Goal: Task Accomplishment & Management: Manage account settings

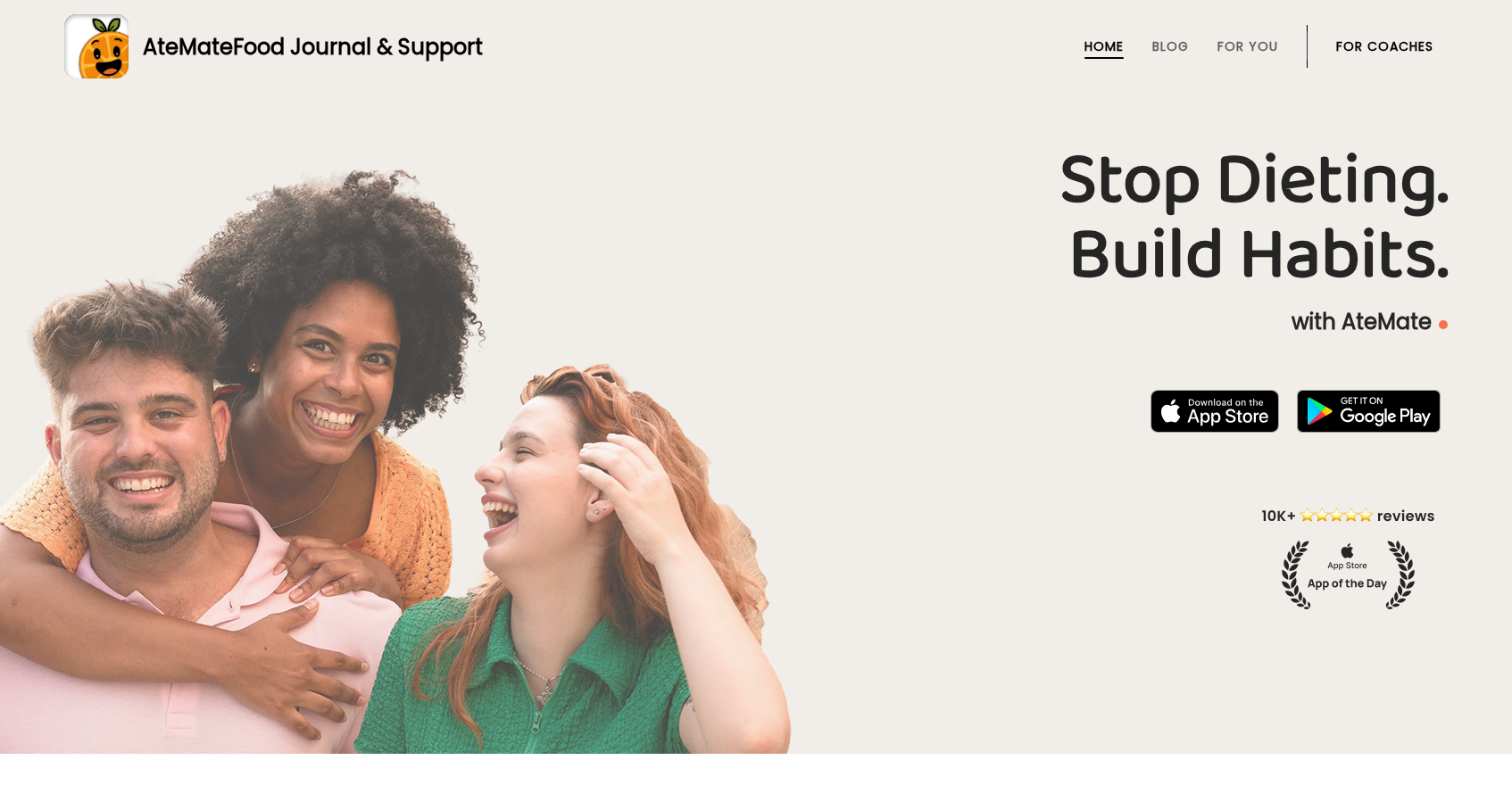
click at [1379, 44] on link "For Coaches" at bounding box center [1383, 46] width 97 height 14
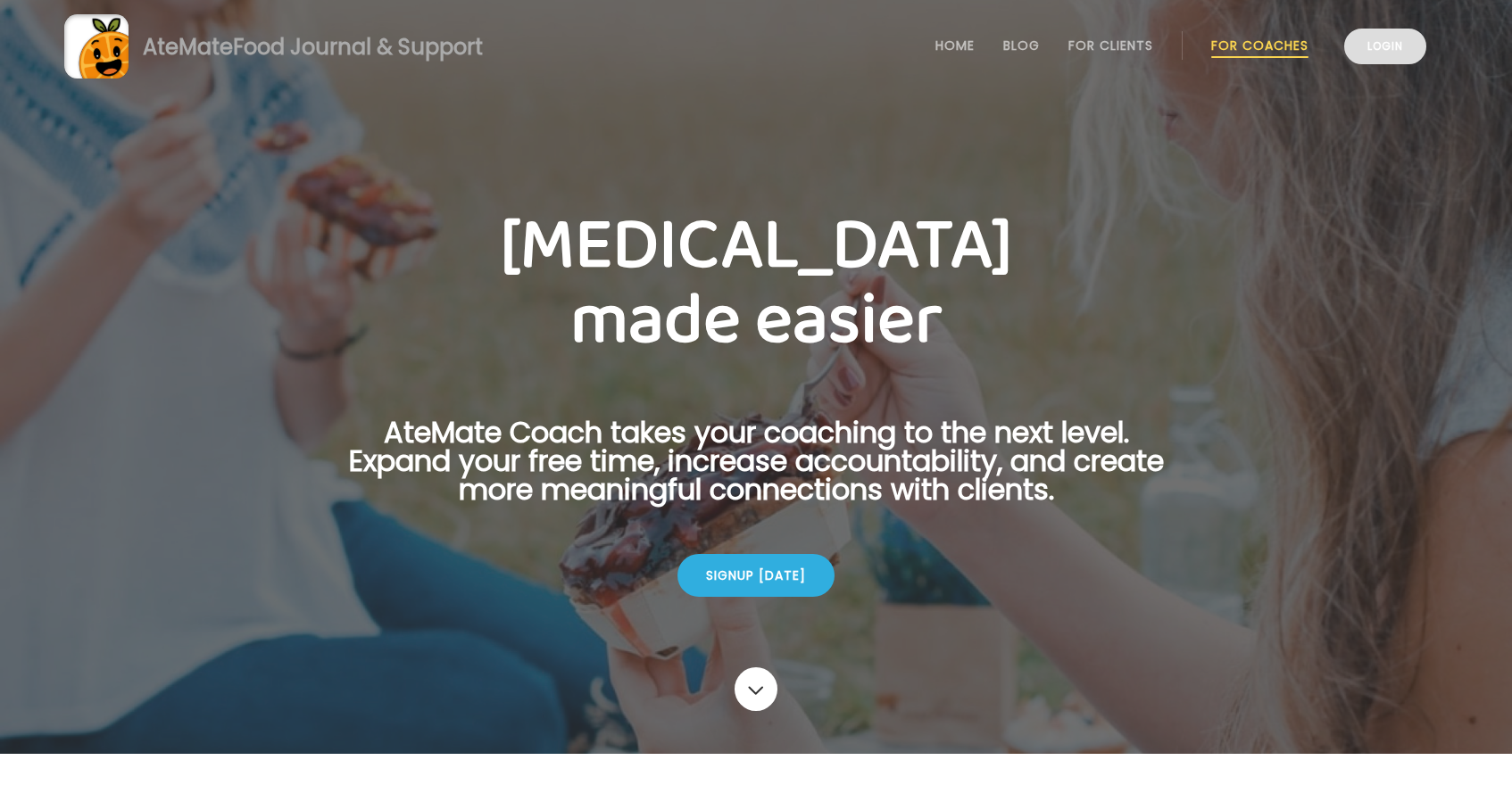
click at [1377, 54] on link "Login" at bounding box center [1385, 46] width 83 height 36
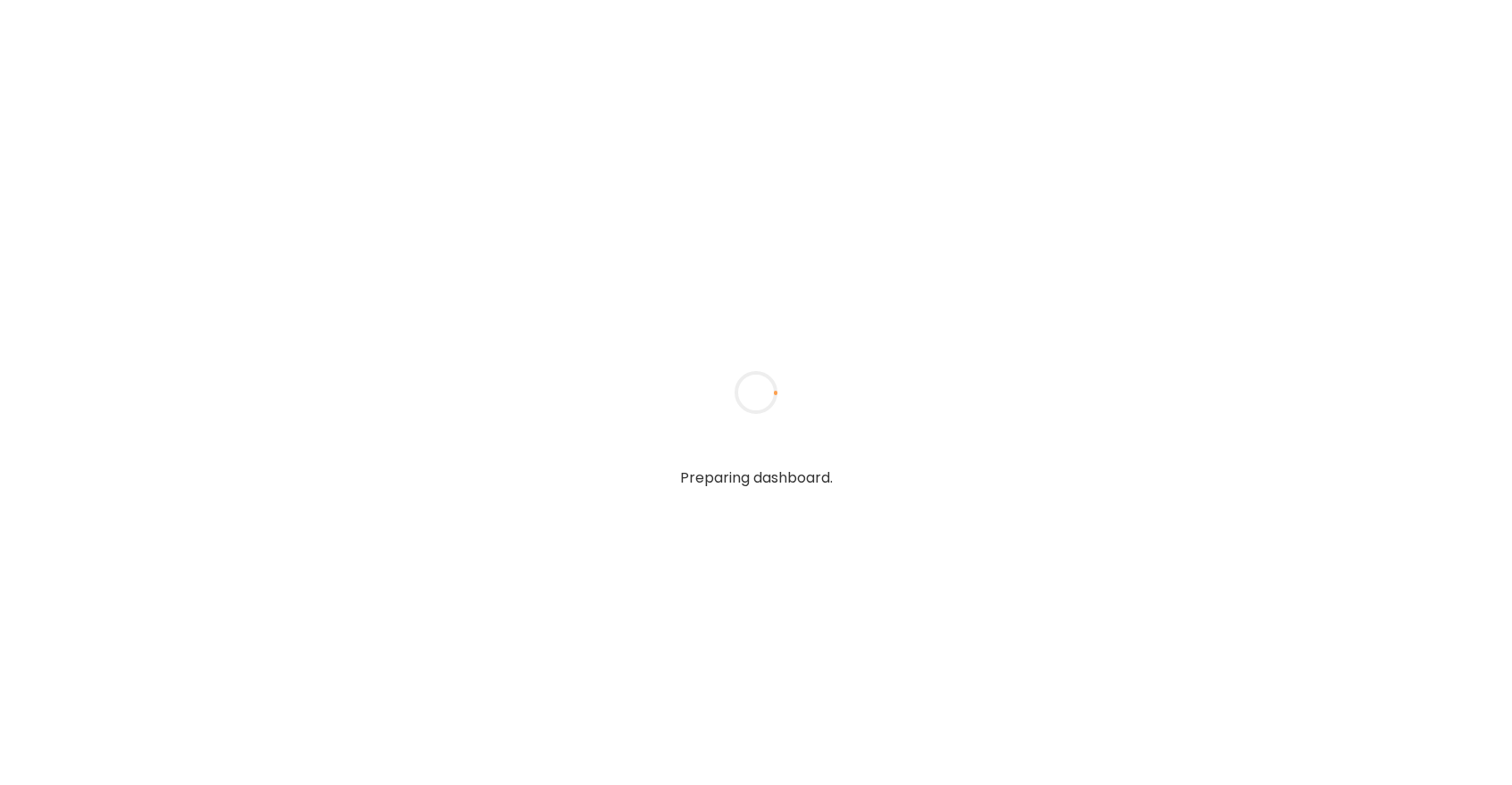
type textarea "**********"
type input "*****"
type input "**********"
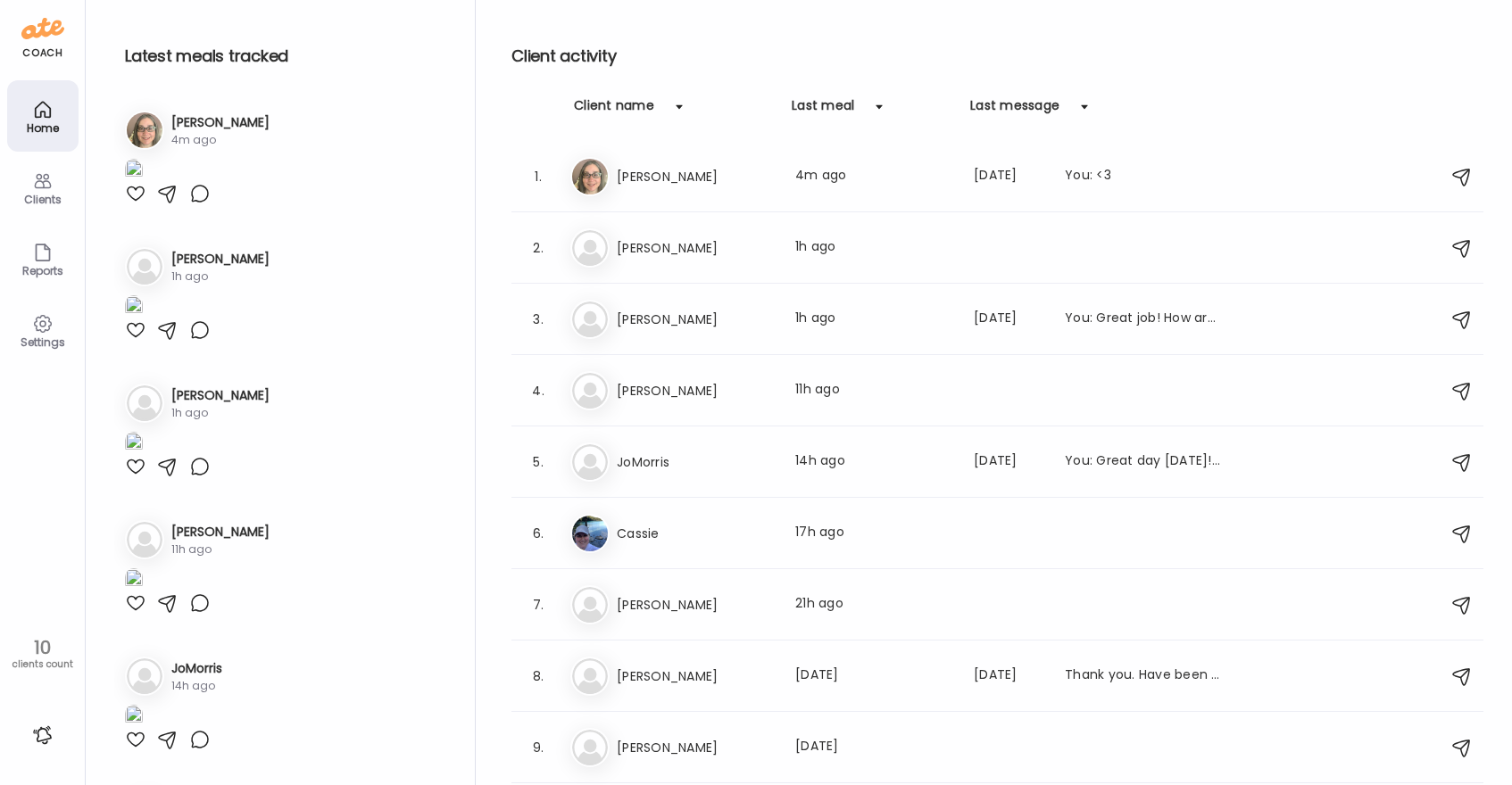
click at [140, 204] on div at bounding box center [135, 194] width 21 height 21
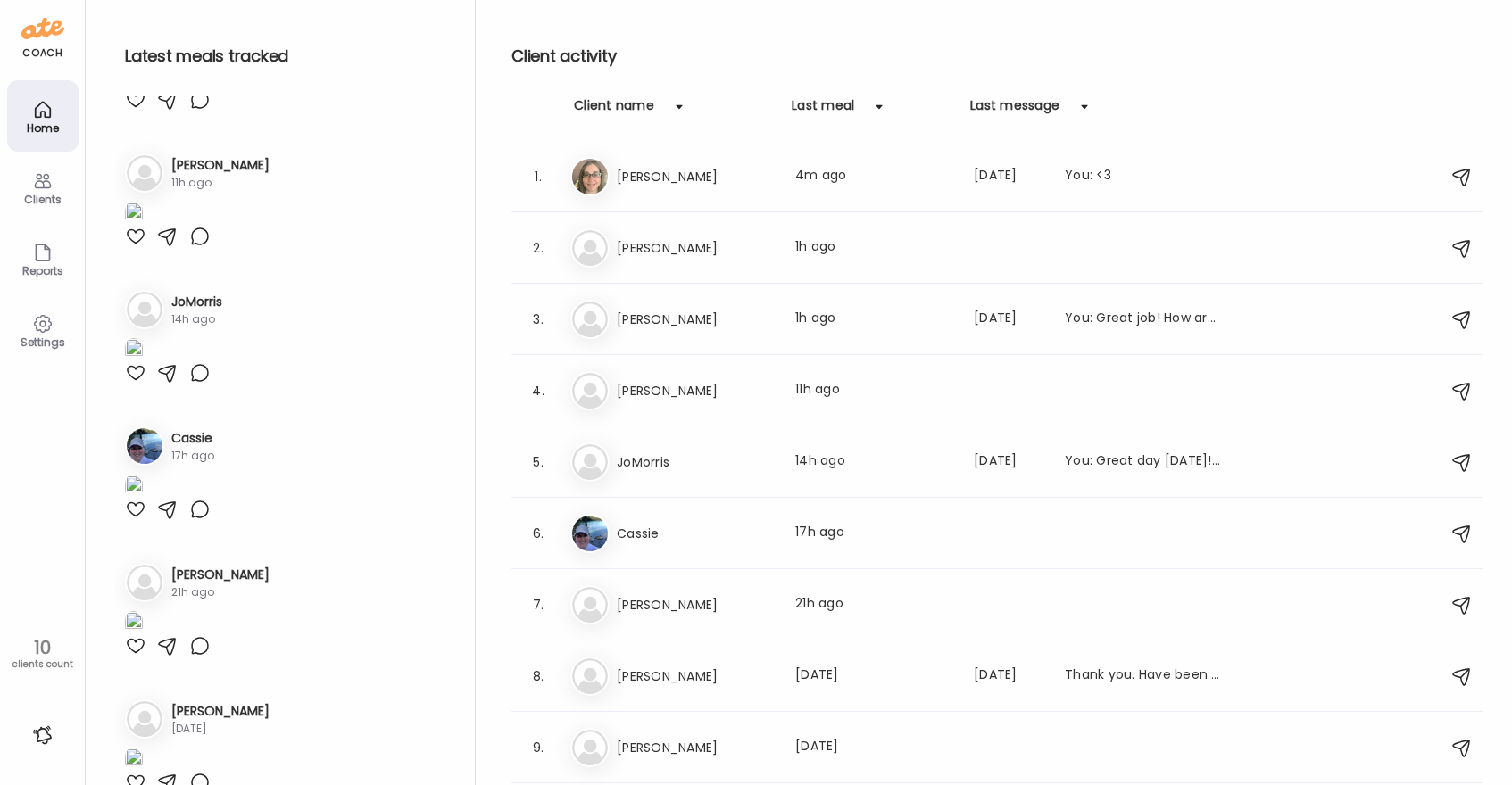
scroll to position [372, 0]
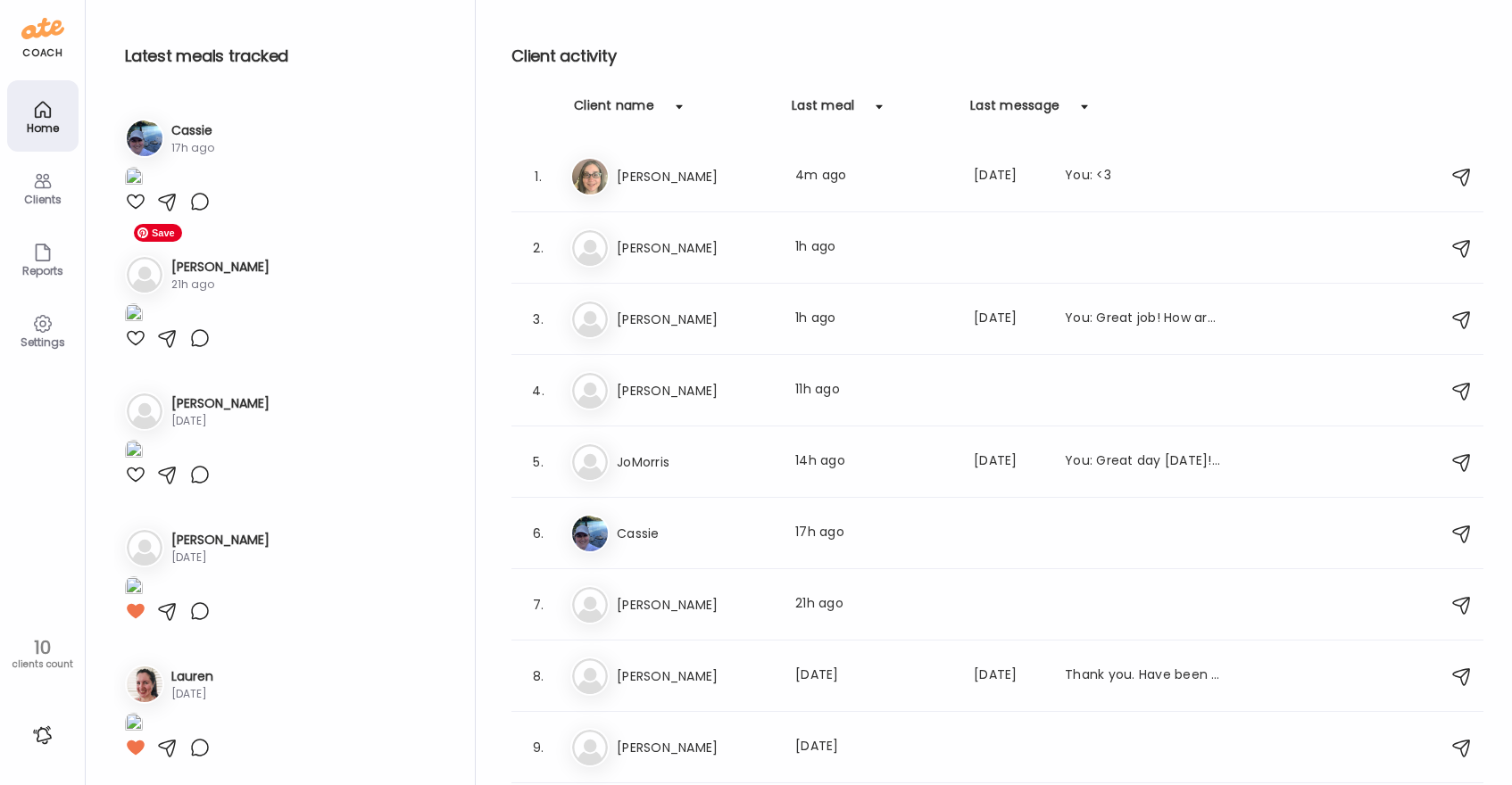
scroll to position [683, 0]
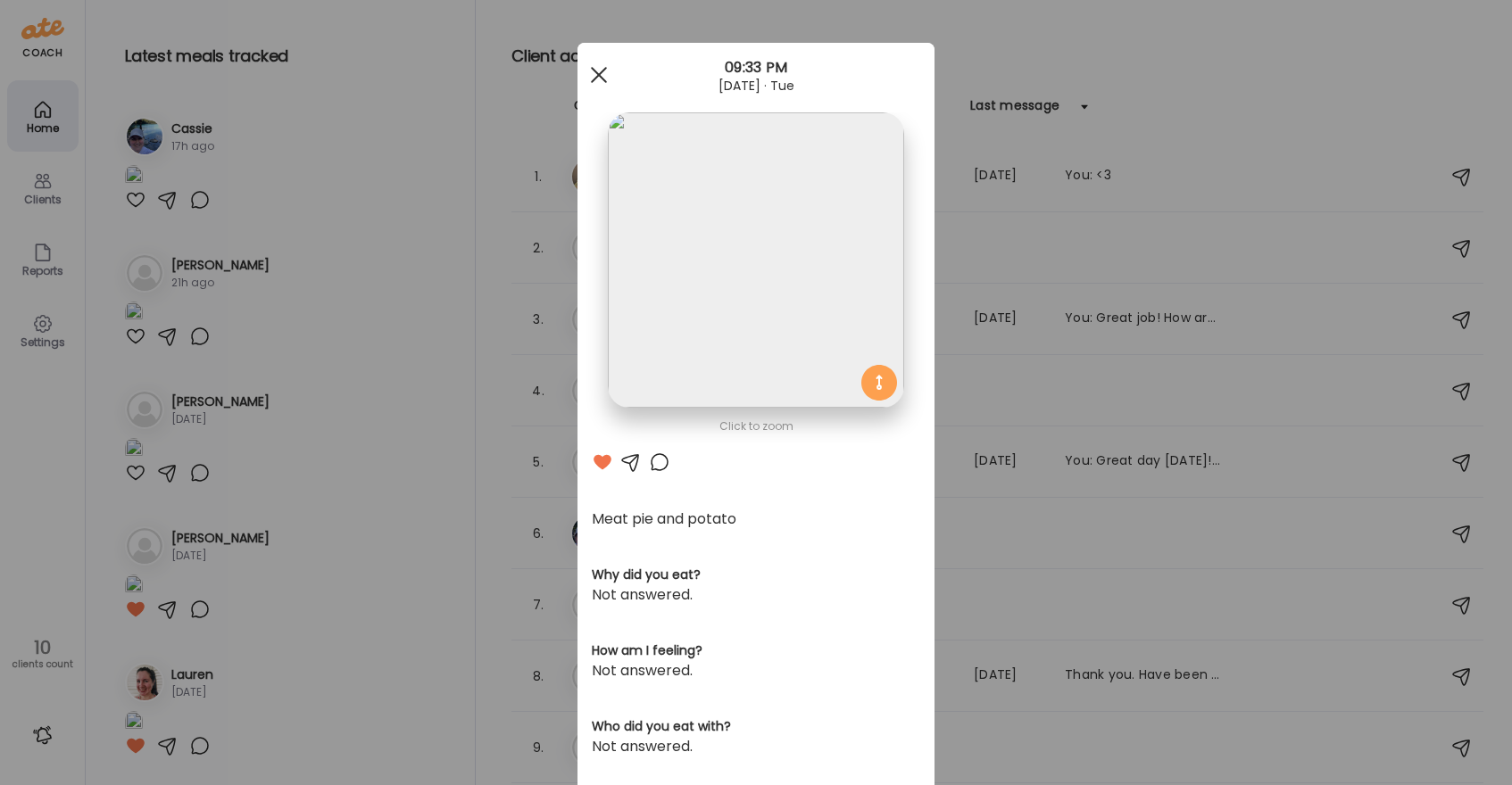
click at [604, 78] on div at bounding box center [598, 75] width 35 height 36
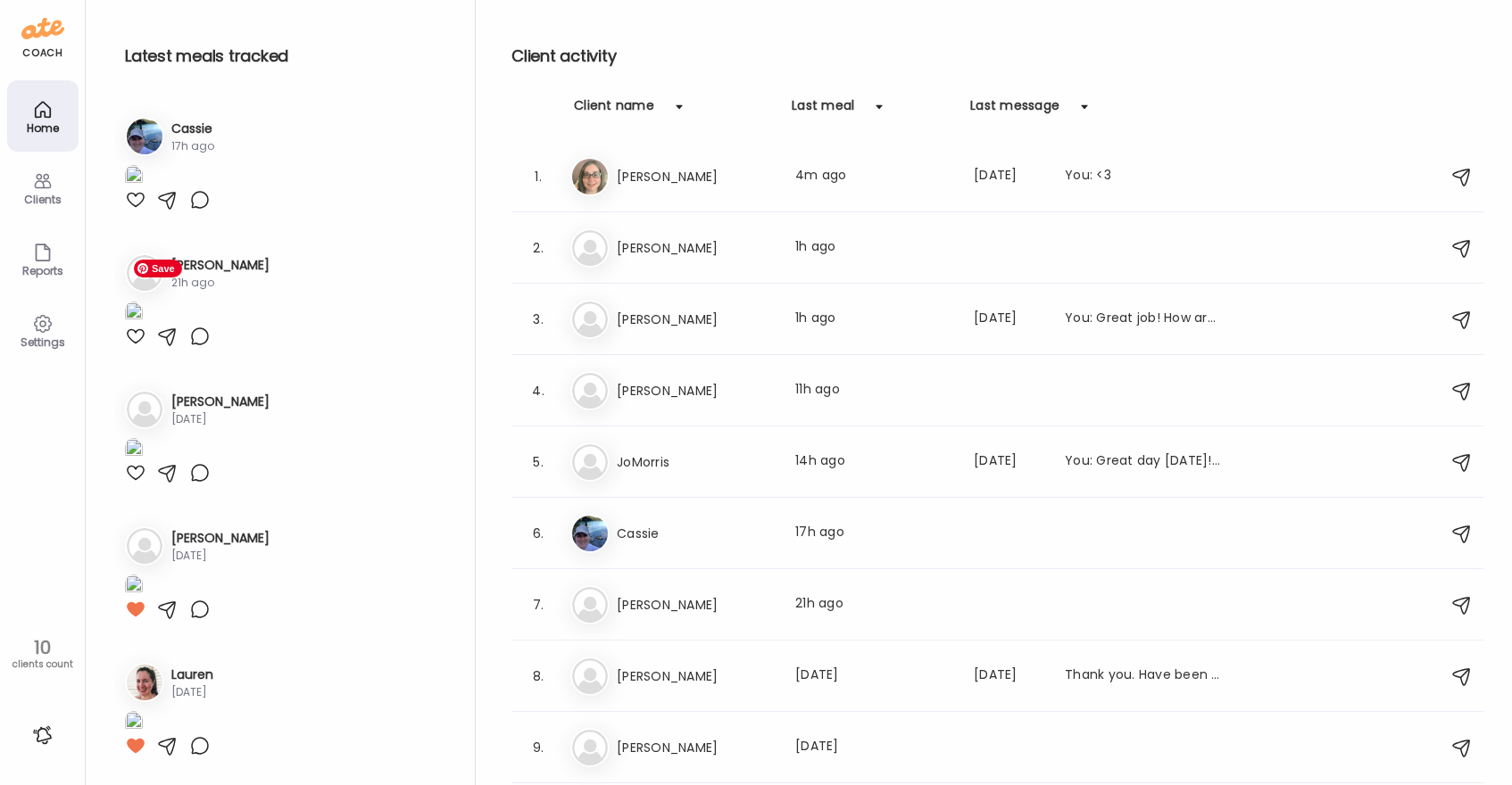
scroll to position [1475, 0]
click at [139, 74] on div at bounding box center [135, 63] width 21 height 21
click at [132, 211] on div at bounding box center [135, 200] width 21 height 21
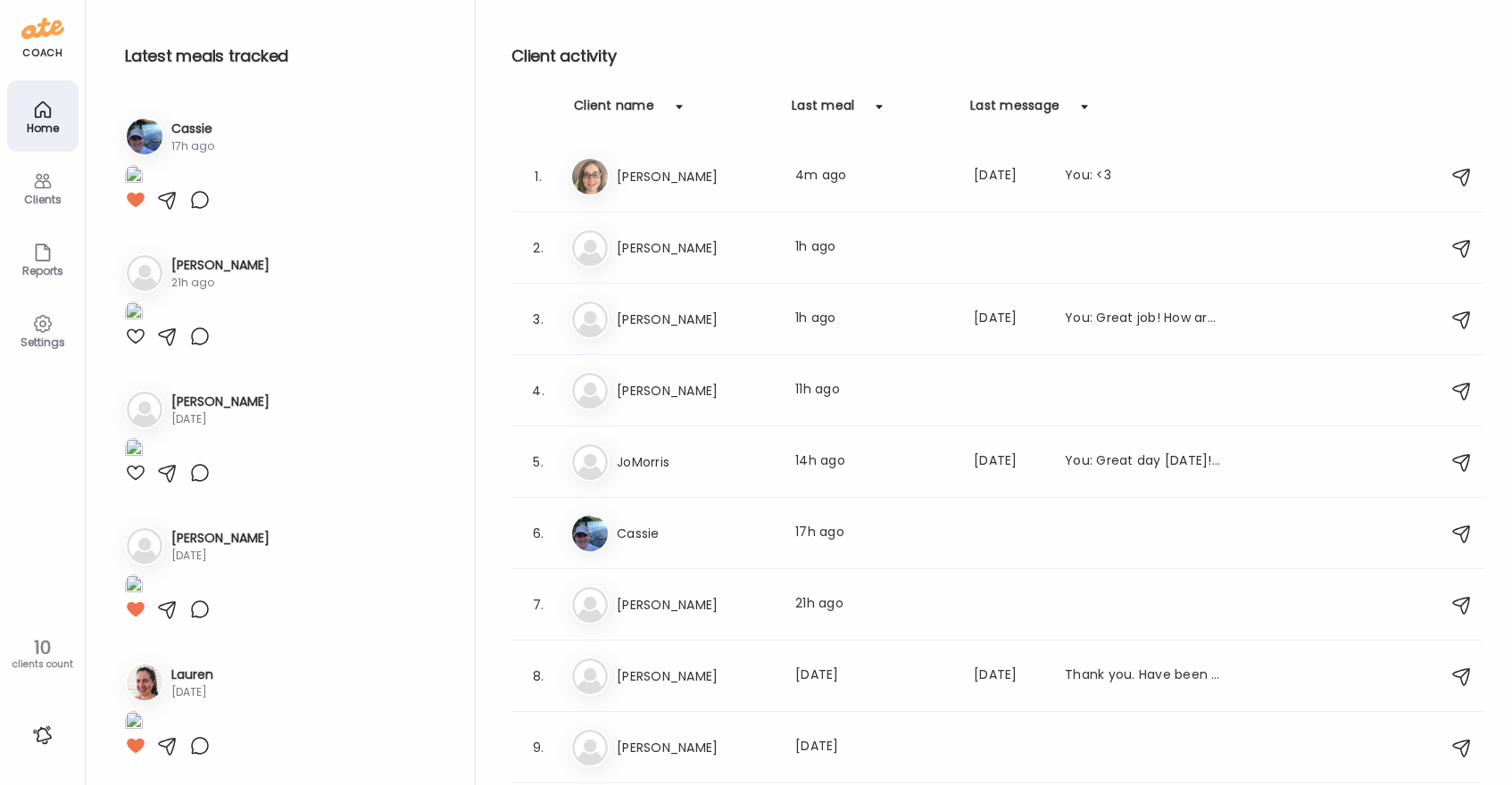
click at [134, 347] on div at bounding box center [135, 336] width 21 height 21
click at [771, 233] on div "So Sonia Last meal: 1h ago" at bounding box center [1000, 248] width 860 height 39
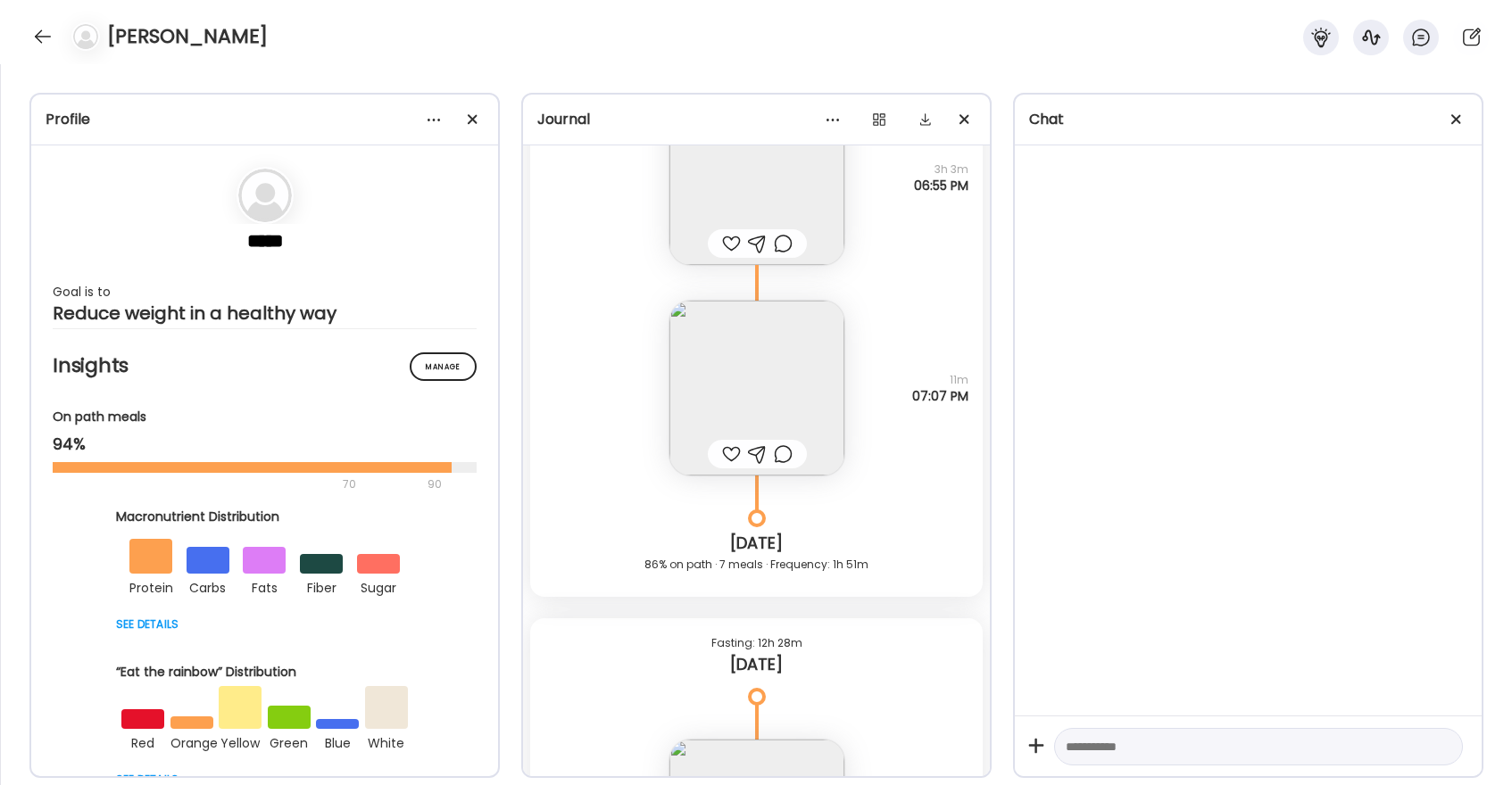
scroll to position [24455, 0]
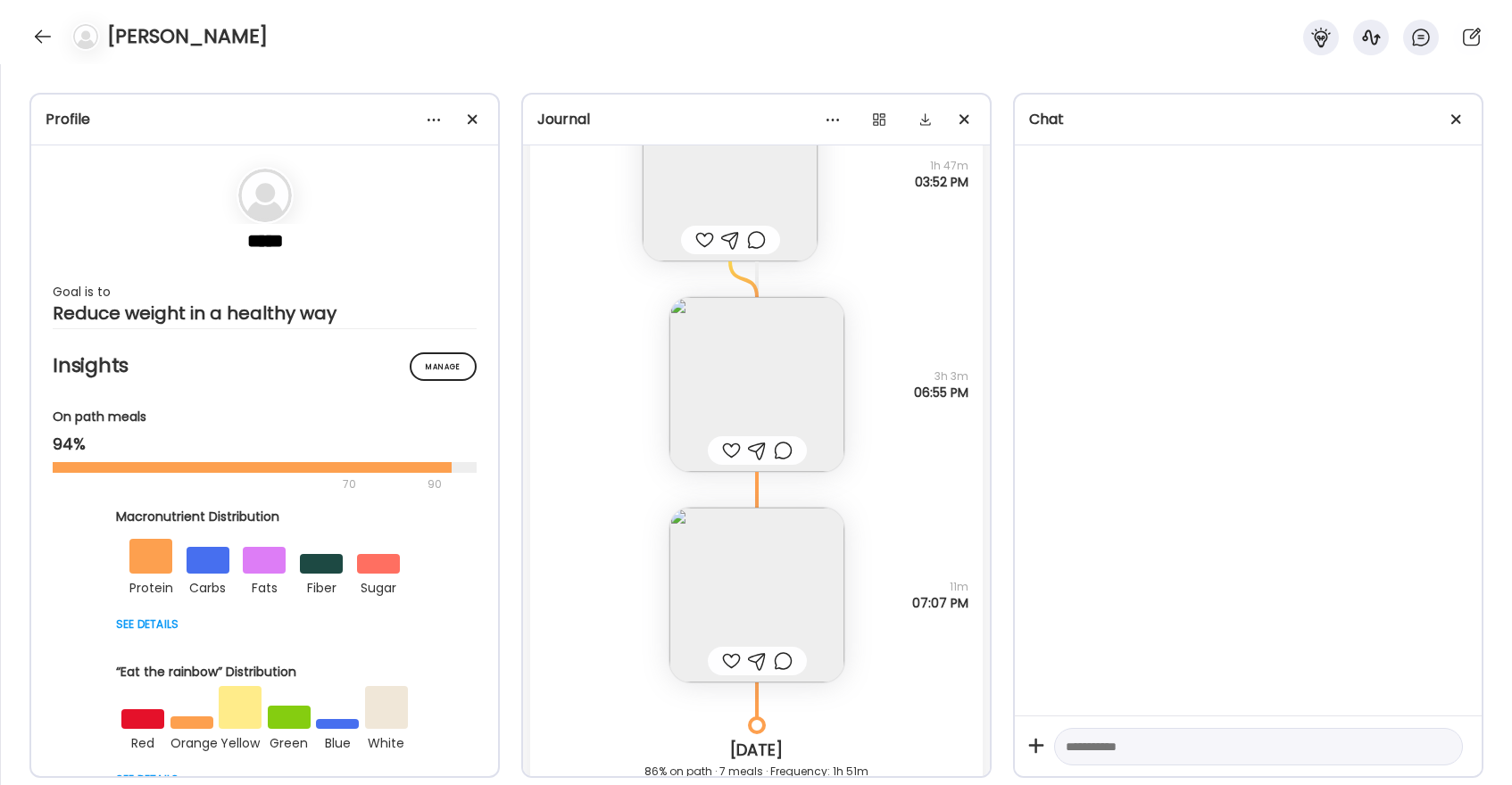
click at [723, 451] on div at bounding box center [731, 451] width 19 height 21
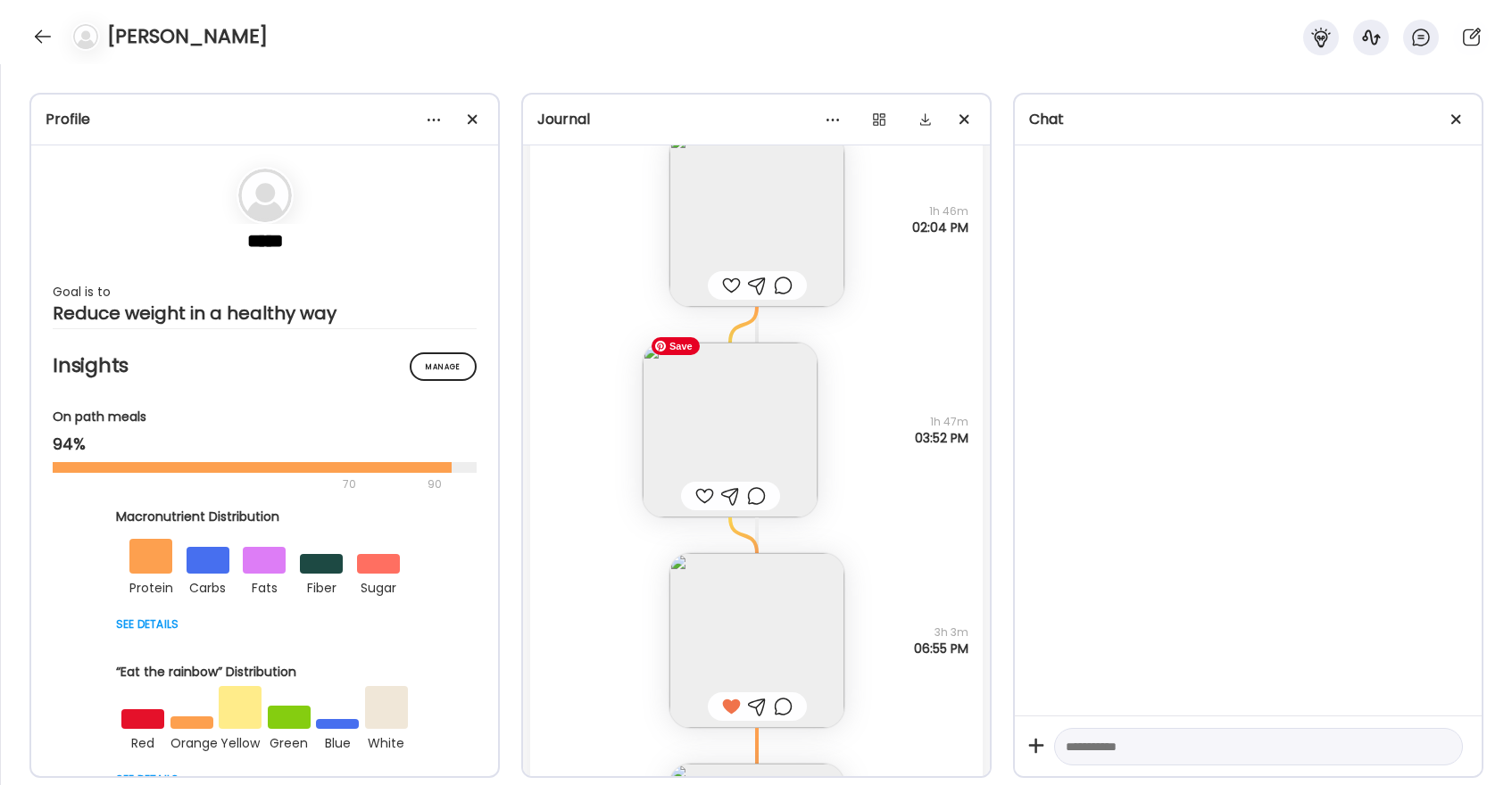
scroll to position [24194, 0]
click at [829, 131] on div at bounding box center [832, 119] width 35 height 36
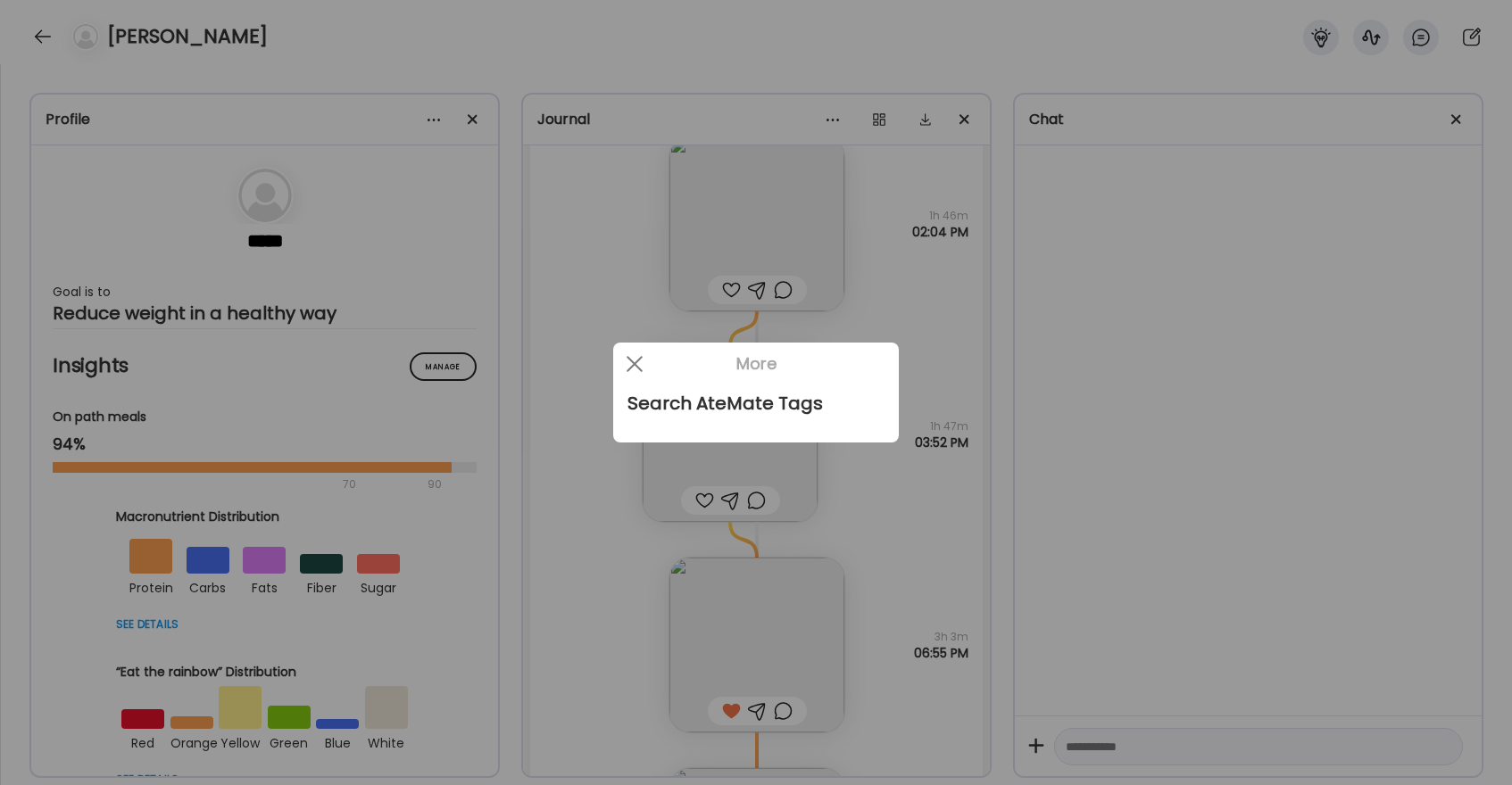
click at [761, 85] on div at bounding box center [756, 392] width 1512 height 785
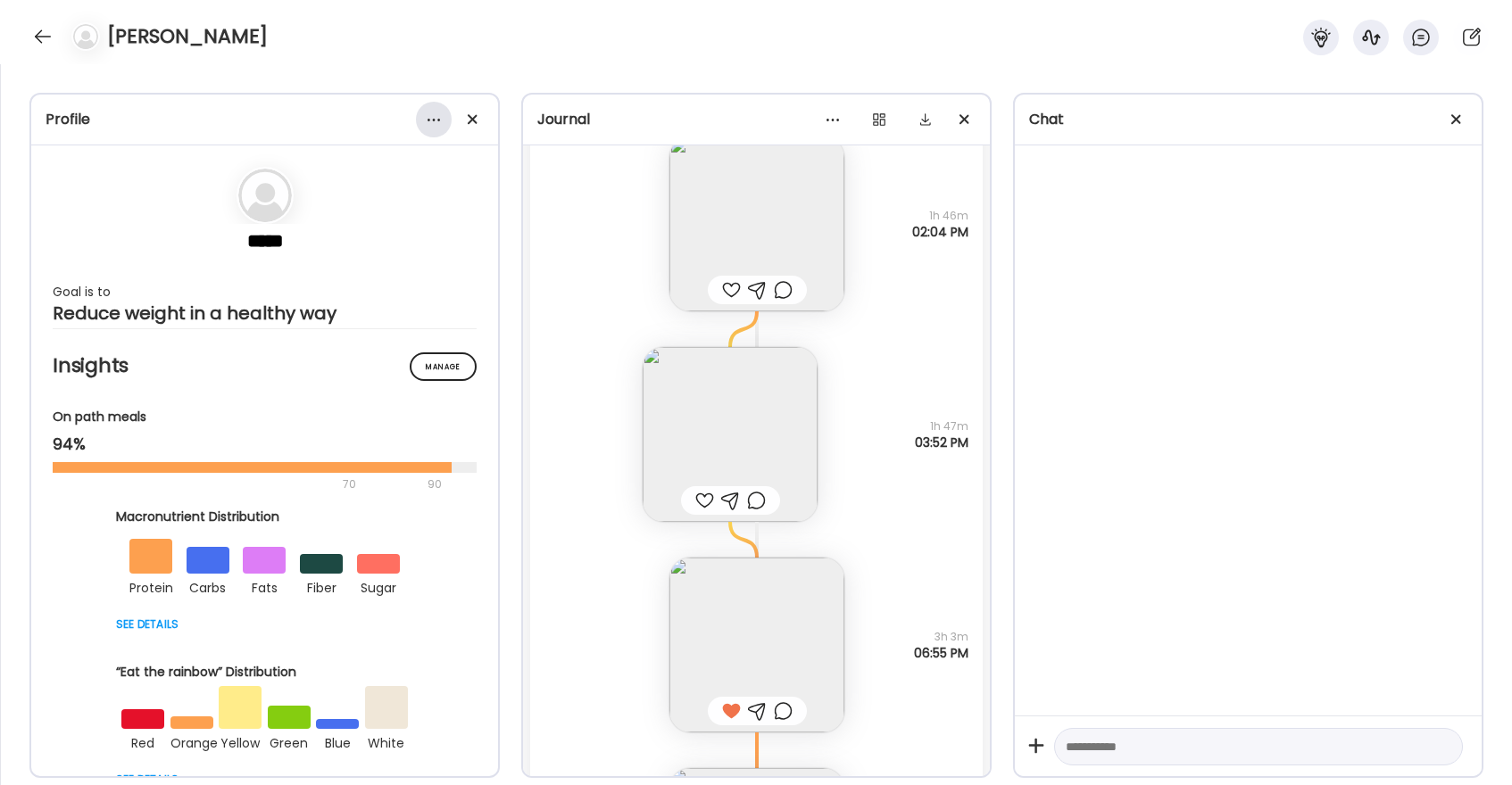
click at [425, 118] on div at bounding box center [433, 119] width 35 height 36
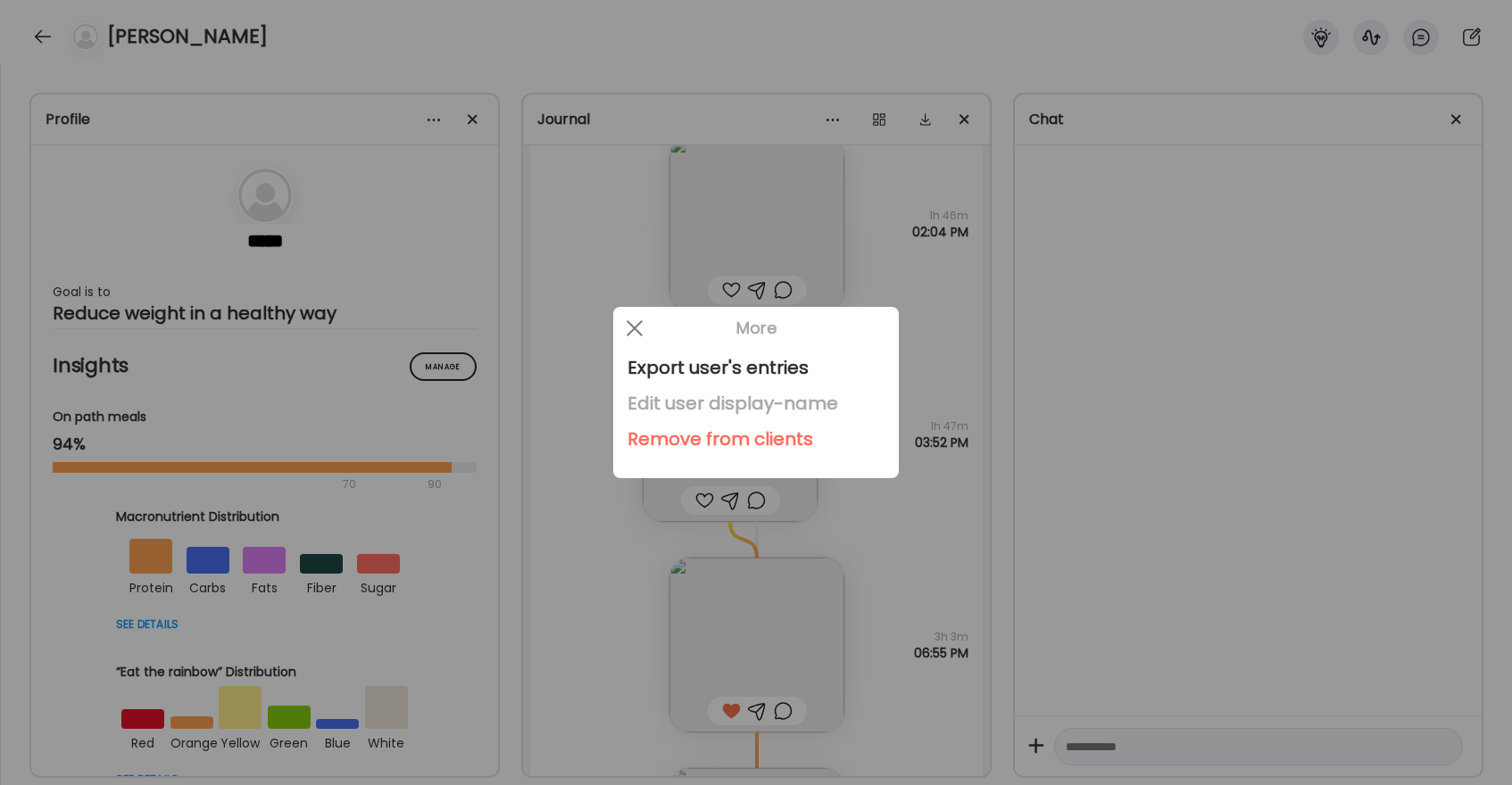
click at [676, 407] on div "Edit user display-name" at bounding box center [756, 403] width 257 height 36
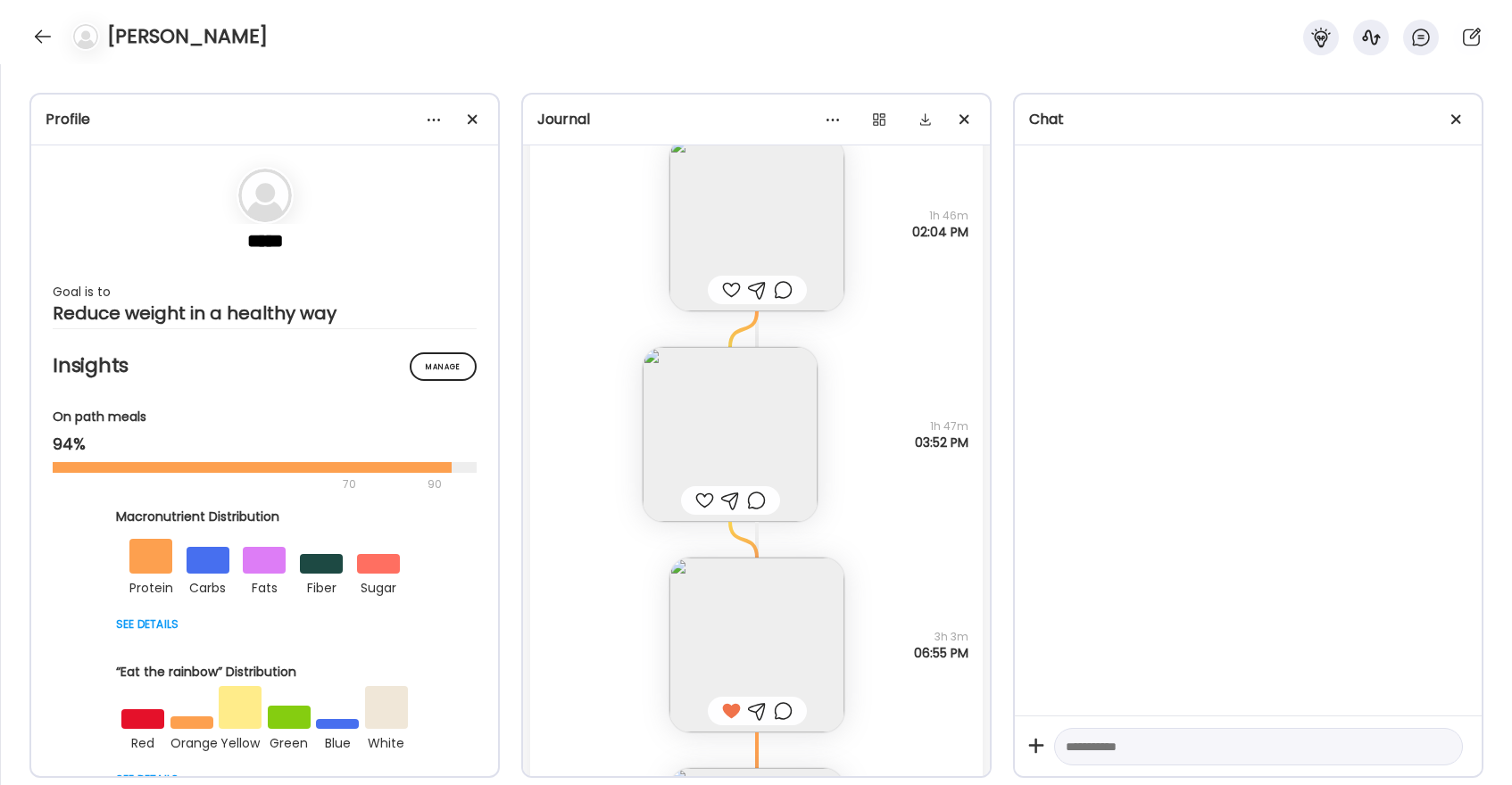
click at [657, 46] on div "Sonia" at bounding box center [756, 32] width 1512 height 64
click at [48, 34] on div at bounding box center [43, 36] width 29 height 29
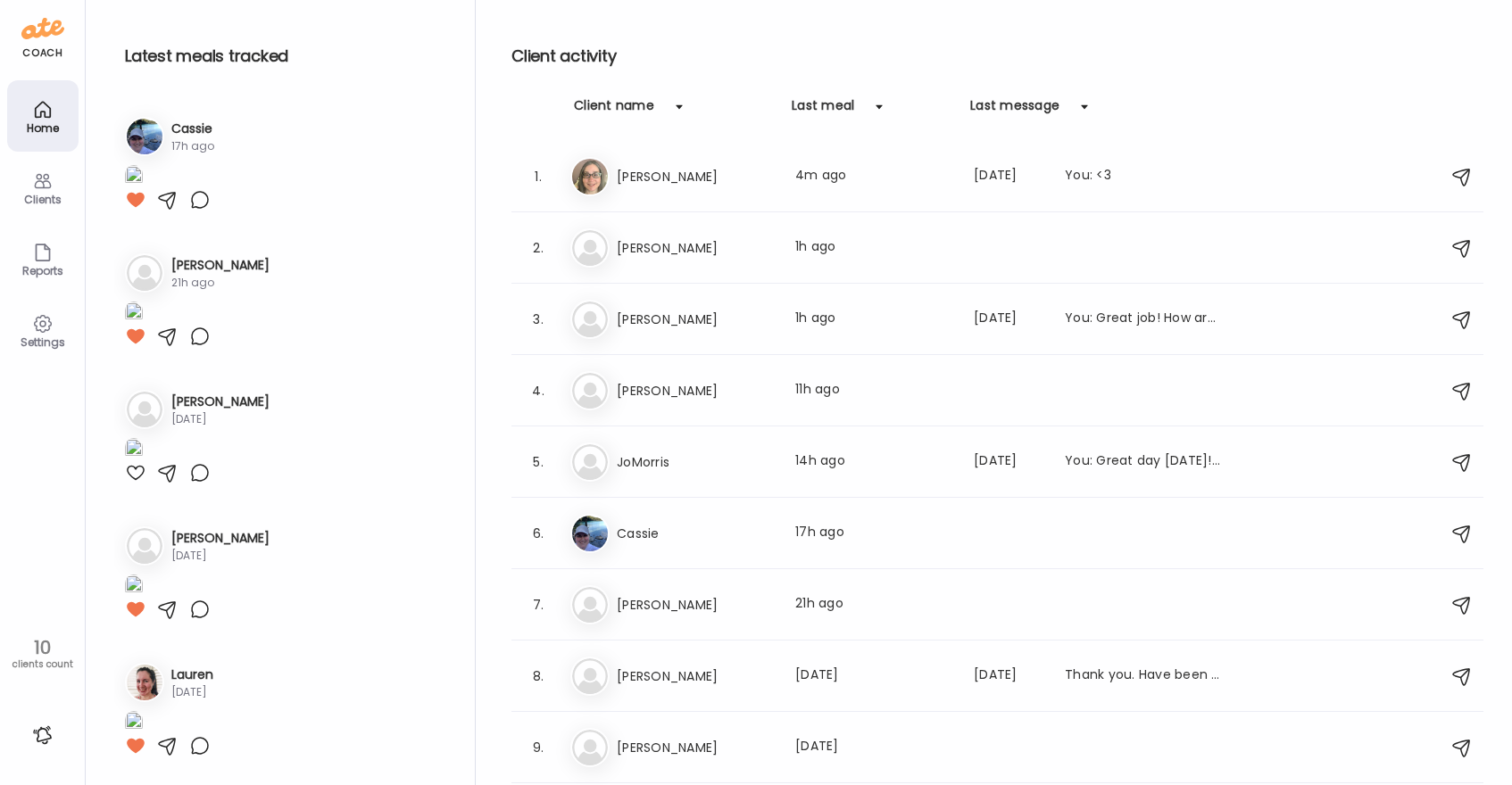
scroll to position [2814, 0]
click at [37, 184] on icon at bounding box center [42, 181] width 21 height 21
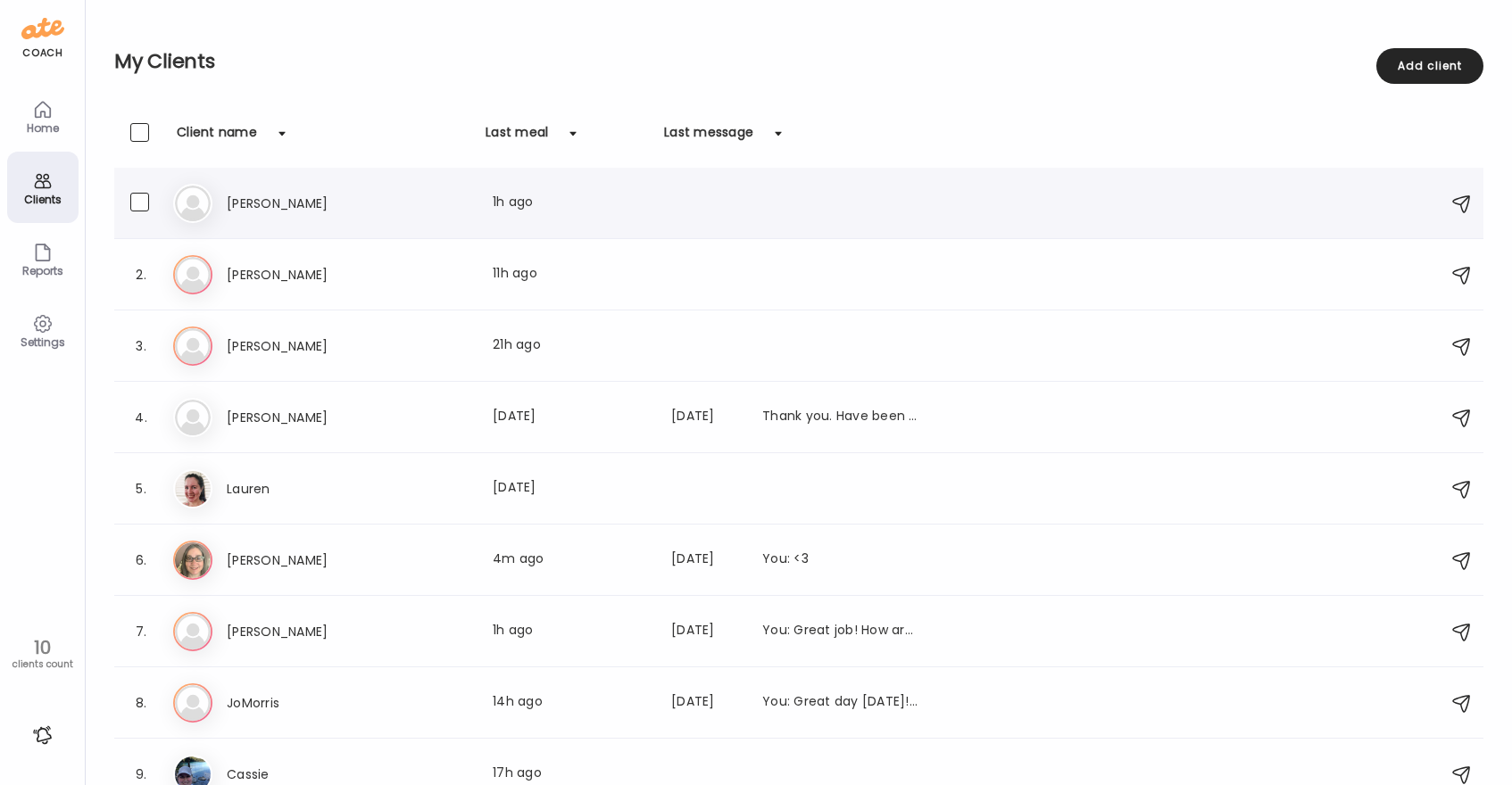
click at [369, 197] on h3 "Sonia" at bounding box center [305, 203] width 157 height 21
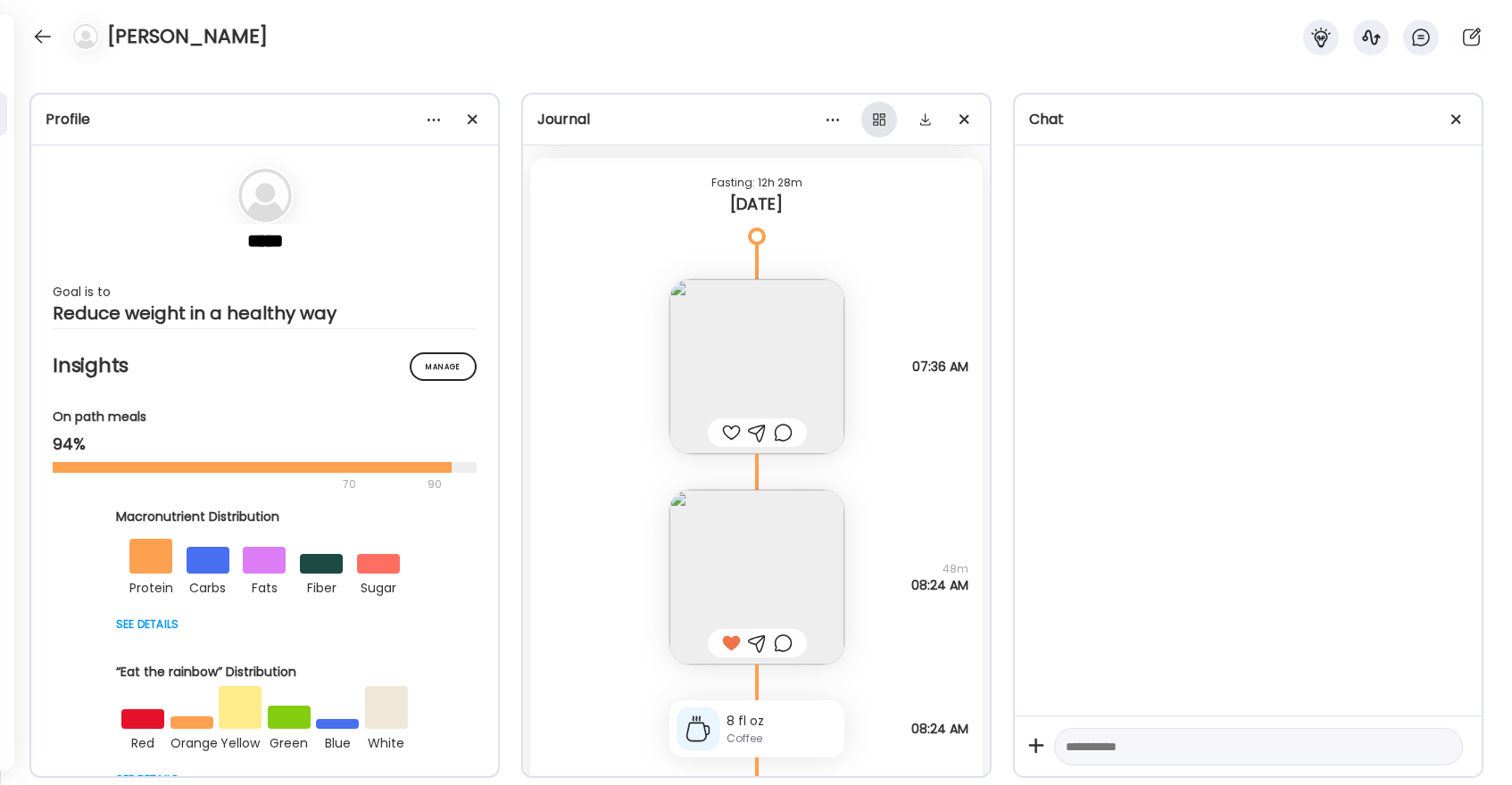
click at [883, 121] on div at bounding box center [879, 119] width 35 height 36
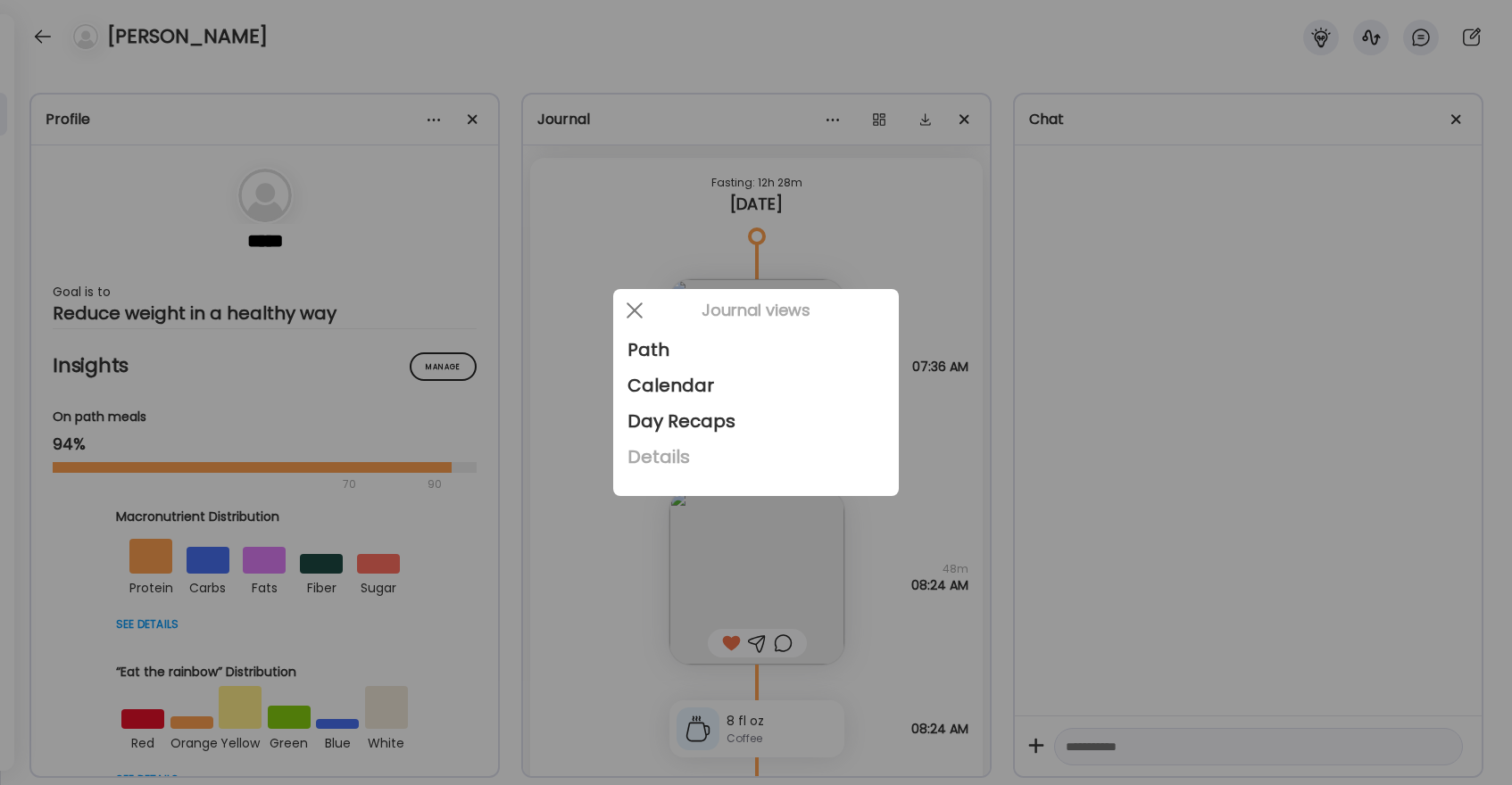
click at [713, 447] on div "Details" at bounding box center [756, 457] width 257 height 36
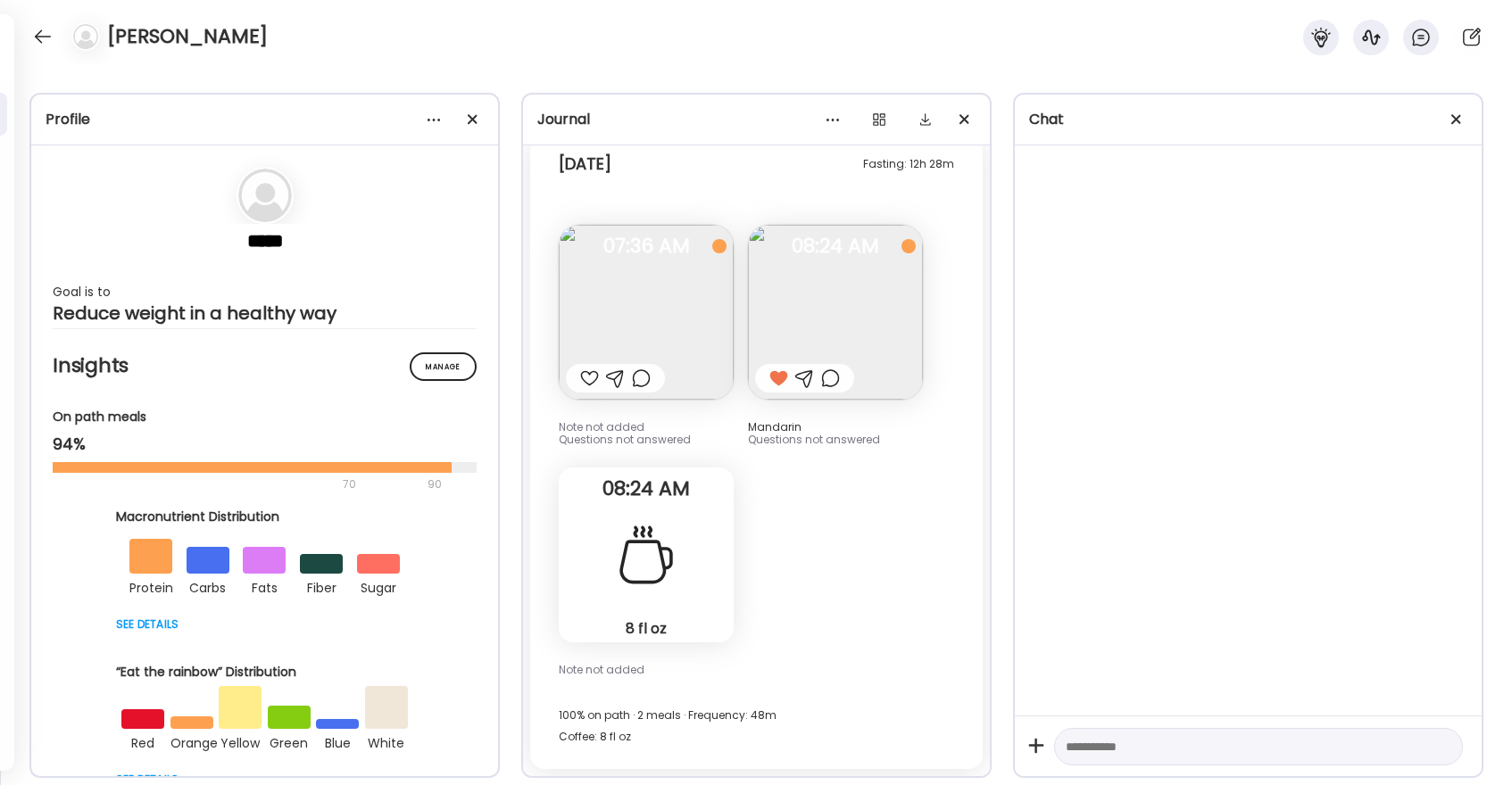
scroll to position [18436, 0]
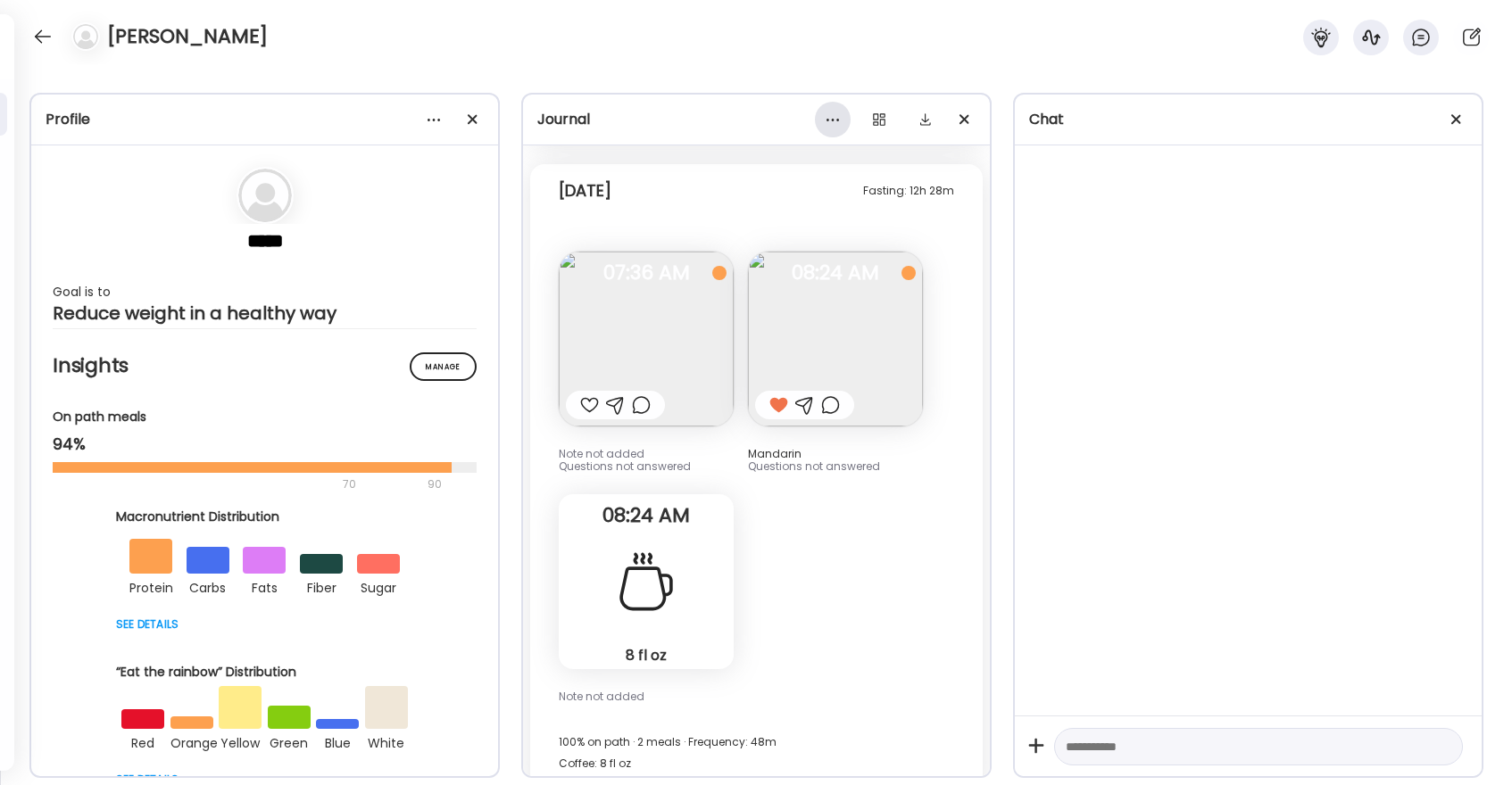
click at [837, 124] on div at bounding box center [832, 119] width 35 height 36
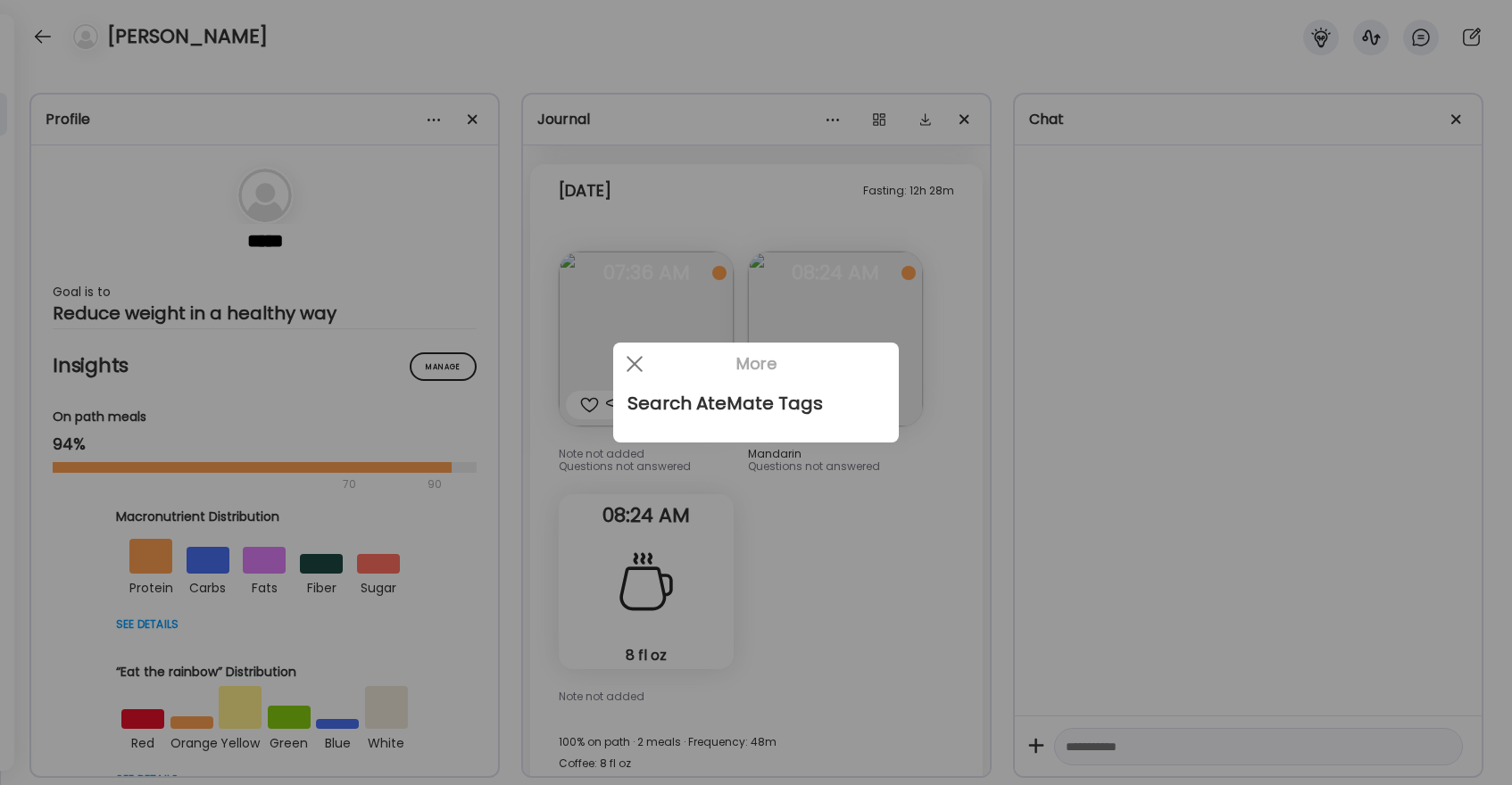
click at [1094, 71] on div at bounding box center [756, 392] width 1512 height 785
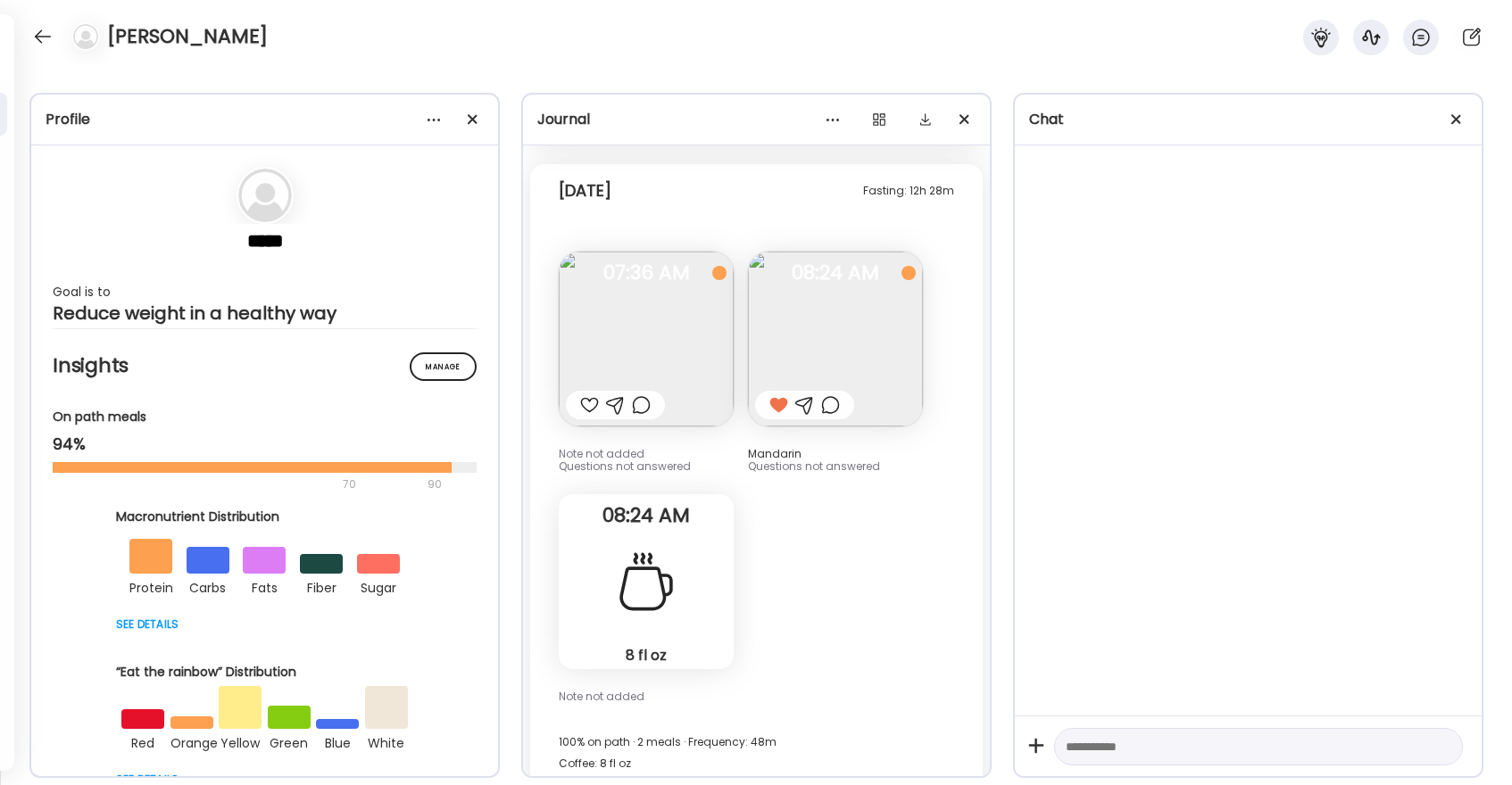
click at [72, 121] on div "Profile" at bounding box center [264, 119] width 438 height 21
click at [442, 122] on div at bounding box center [433, 119] width 35 height 36
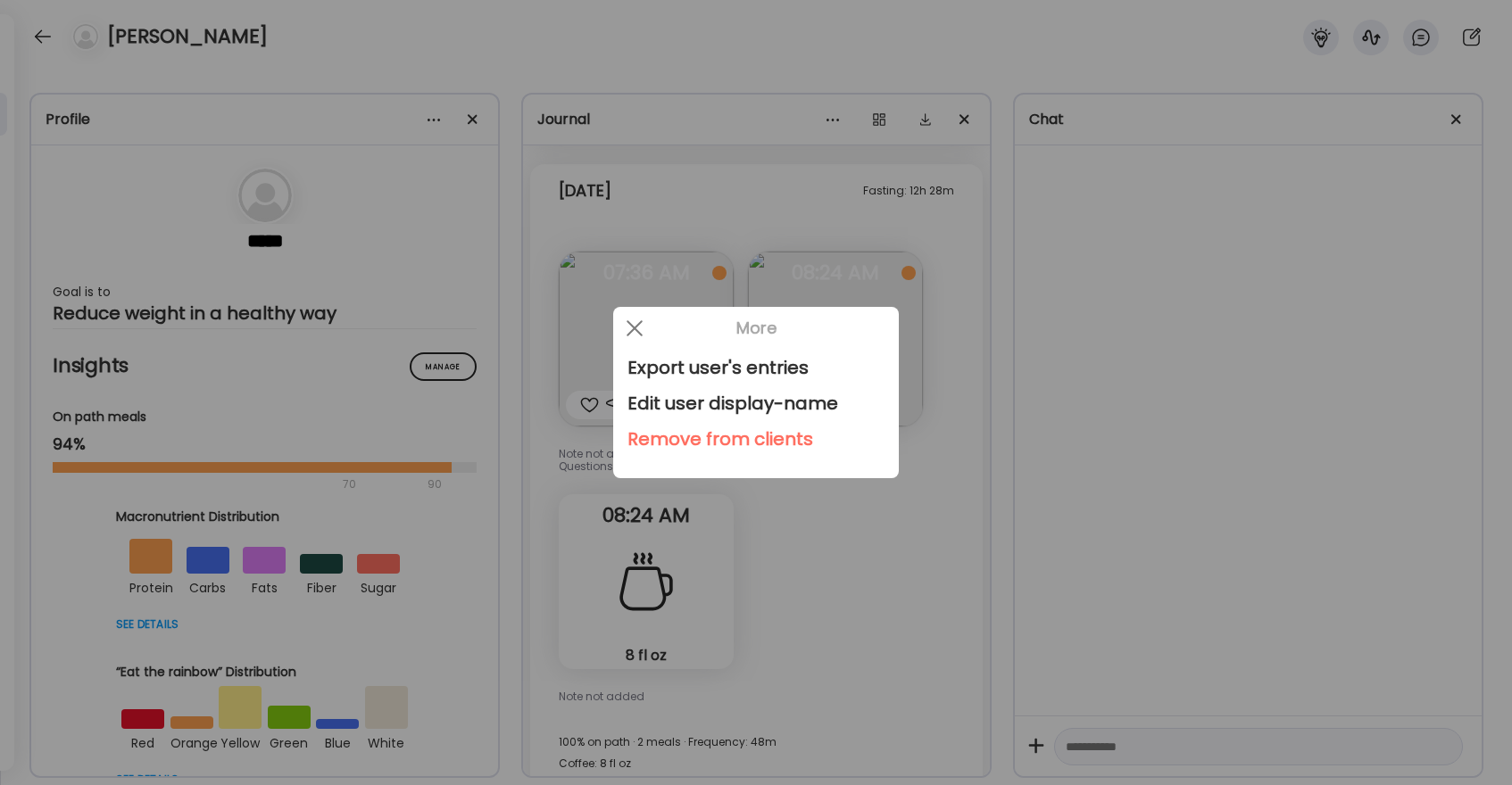
click at [465, 374] on div at bounding box center [756, 392] width 1512 height 785
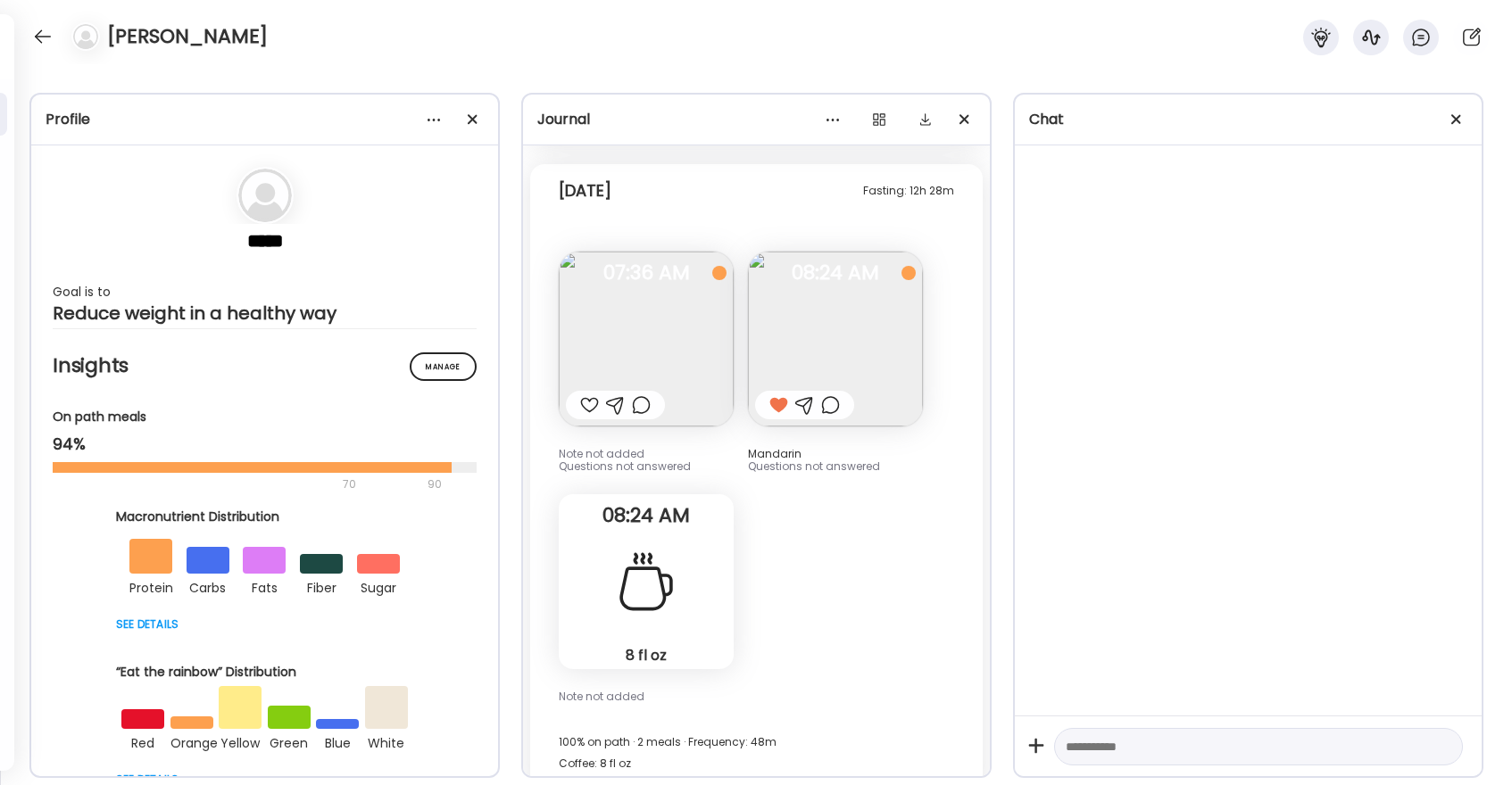
click at [462, 374] on div at bounding box center [756, 392] width 1512 height 785
click at [437, 376] on div "Manage" at bounding box center [443, 367] width 67 height 29
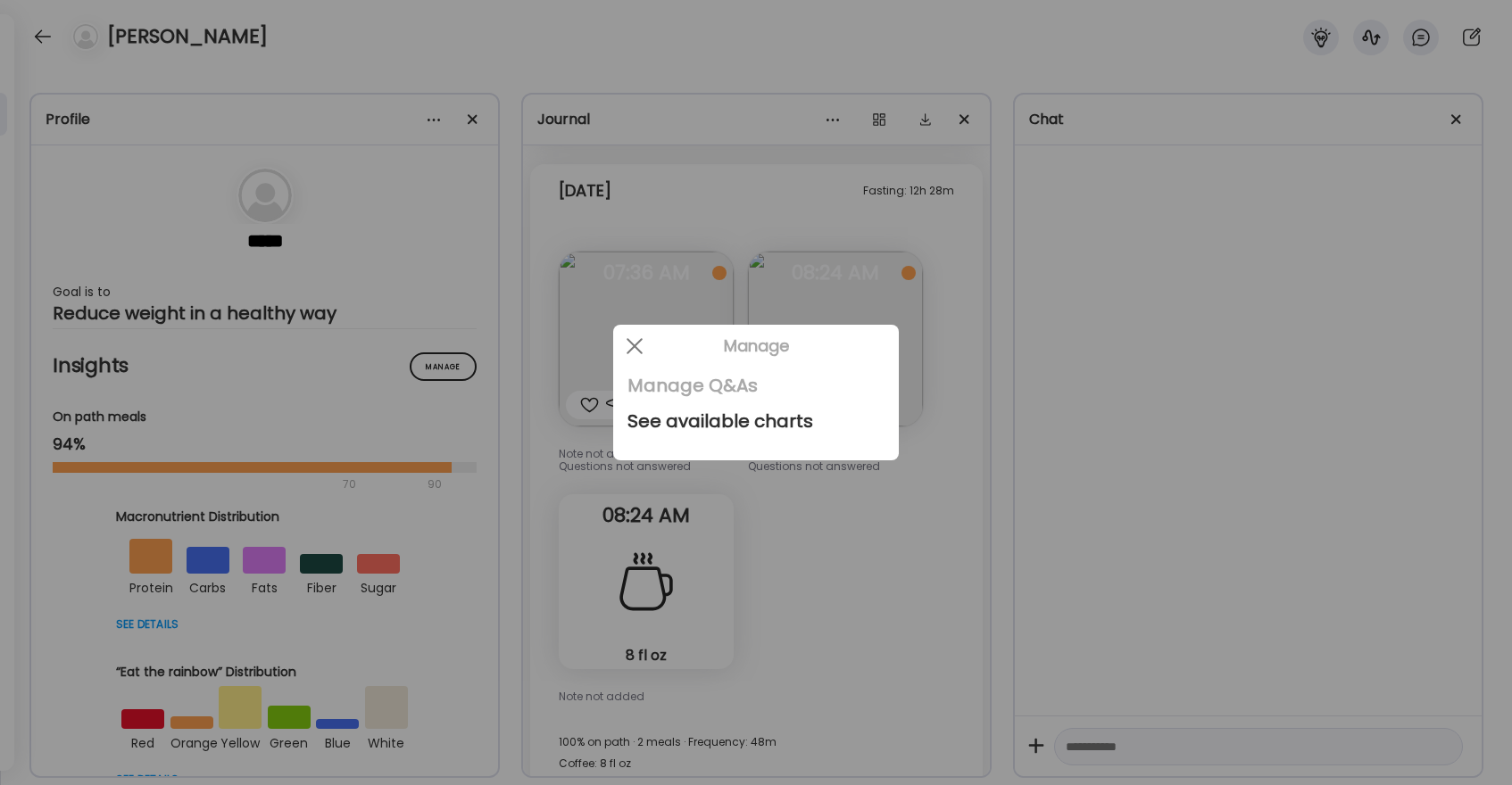
click at [700, 392] on div "Manage Q&As" at bounding box center [756, 385] width 257 height 36
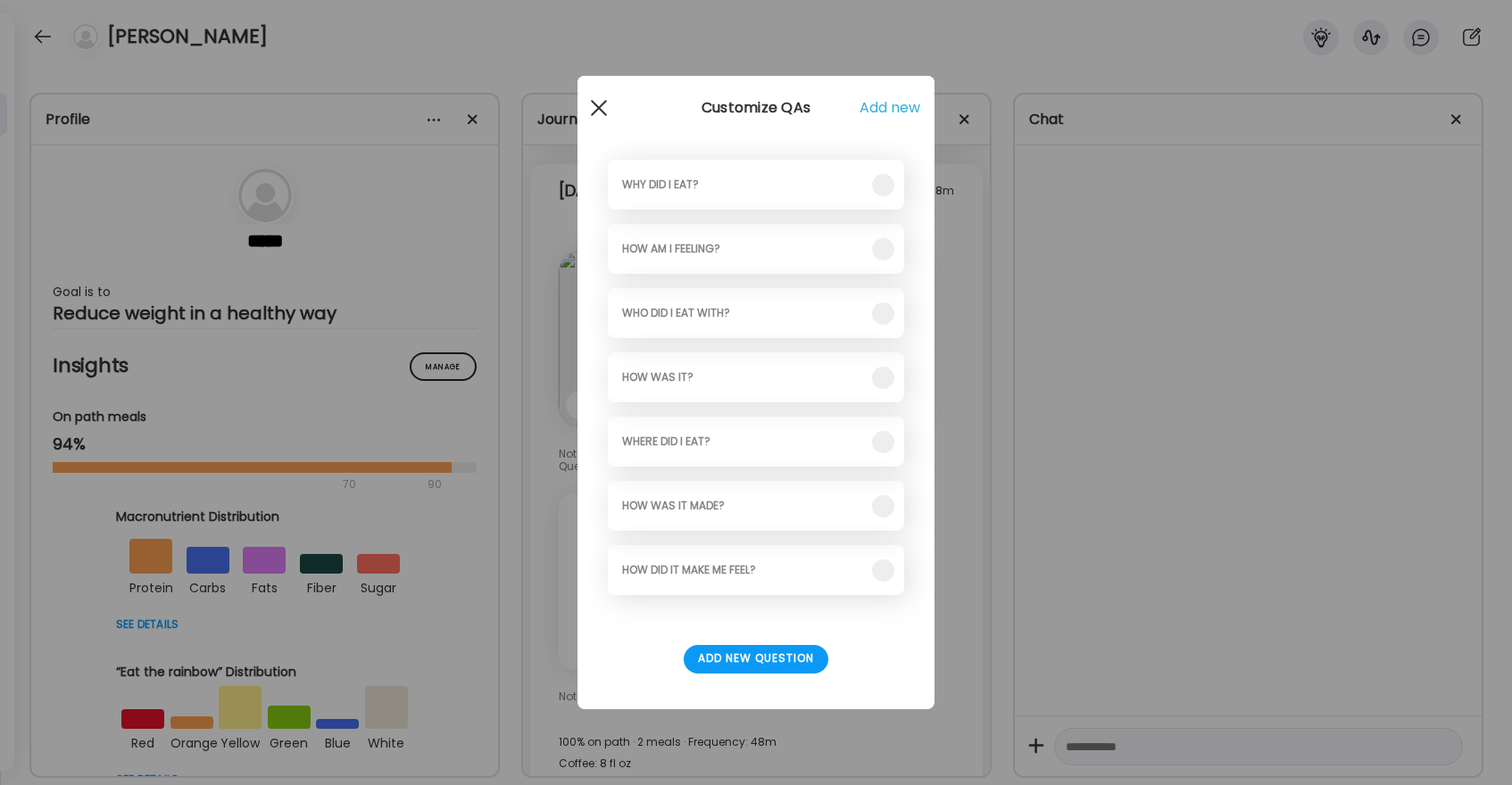
click at [604, 107] on div at bounding box center [598, 107] width 35 height 36
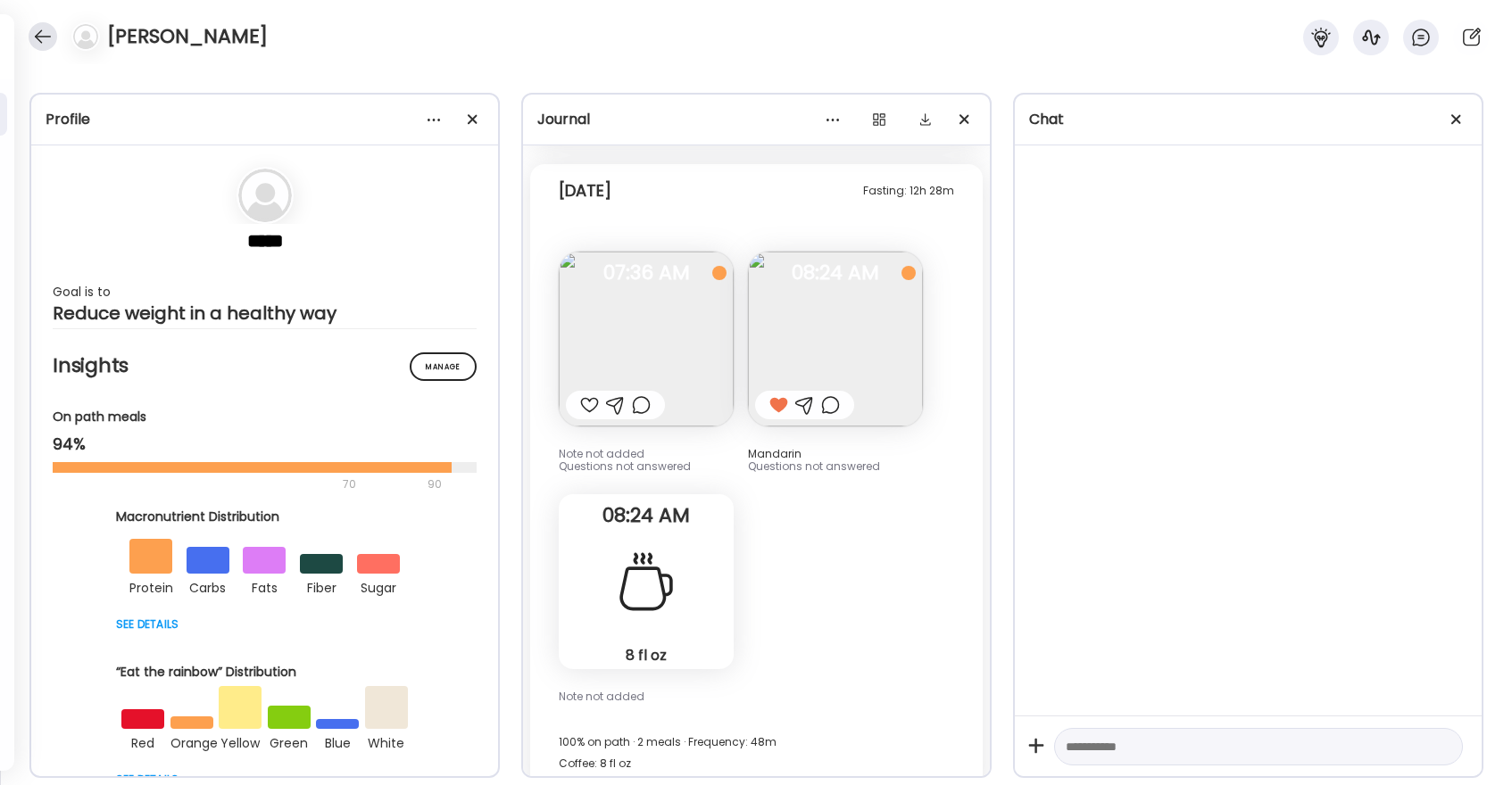
click at [48, 35] on div at bounding box center [43, 36] width 29 height 29
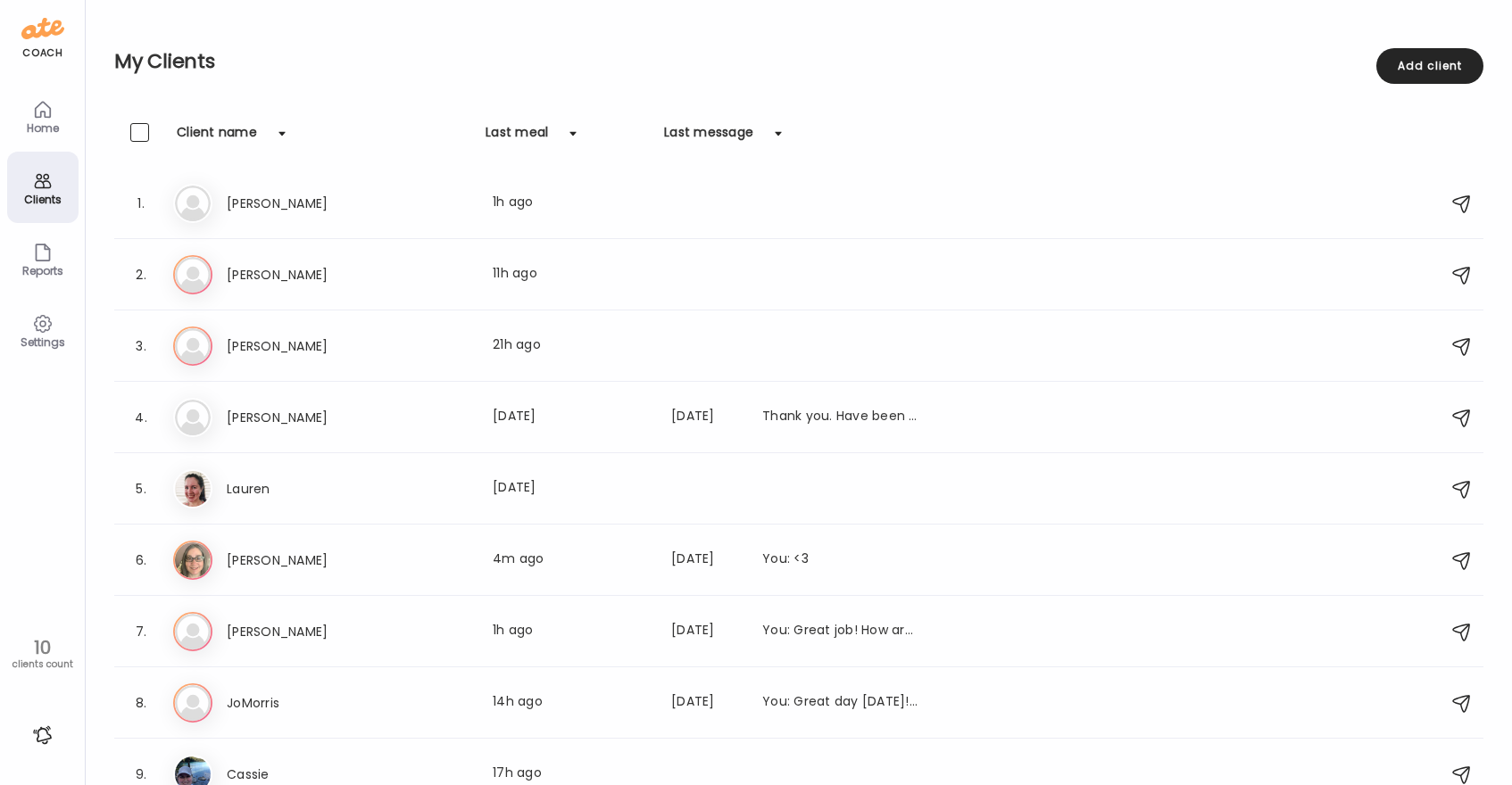
click at [36, 327] on icon at bounding box center [42, 323] width 21 height 21
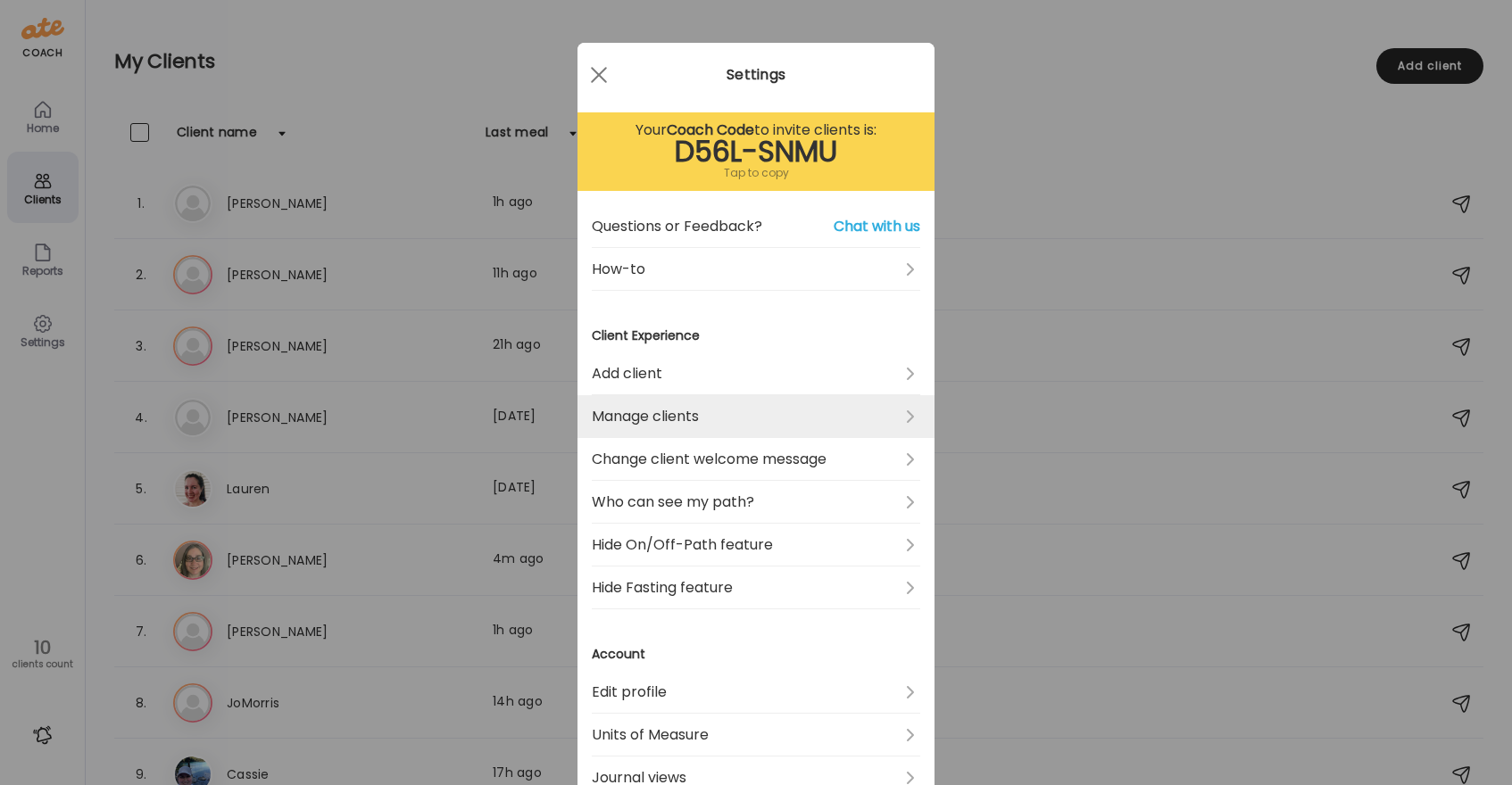
click at [715, 407] on link "Manage clients" at bounding box center [756, 416] width 328 height 43
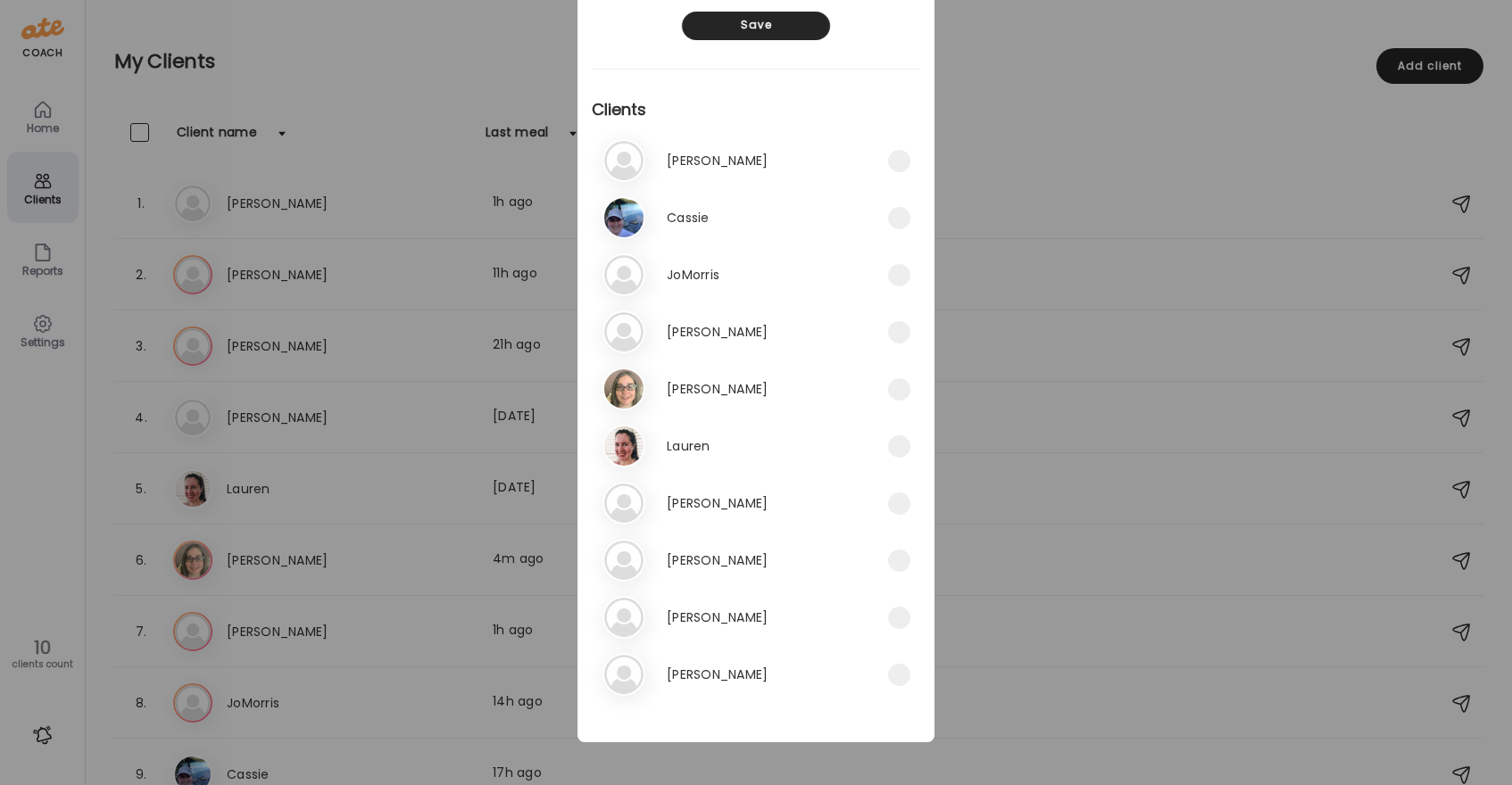
scroll to position [100, 0]
click at [673, 678] on h3 "Sonia" at bounding box center [717, 676] width 101 height 21
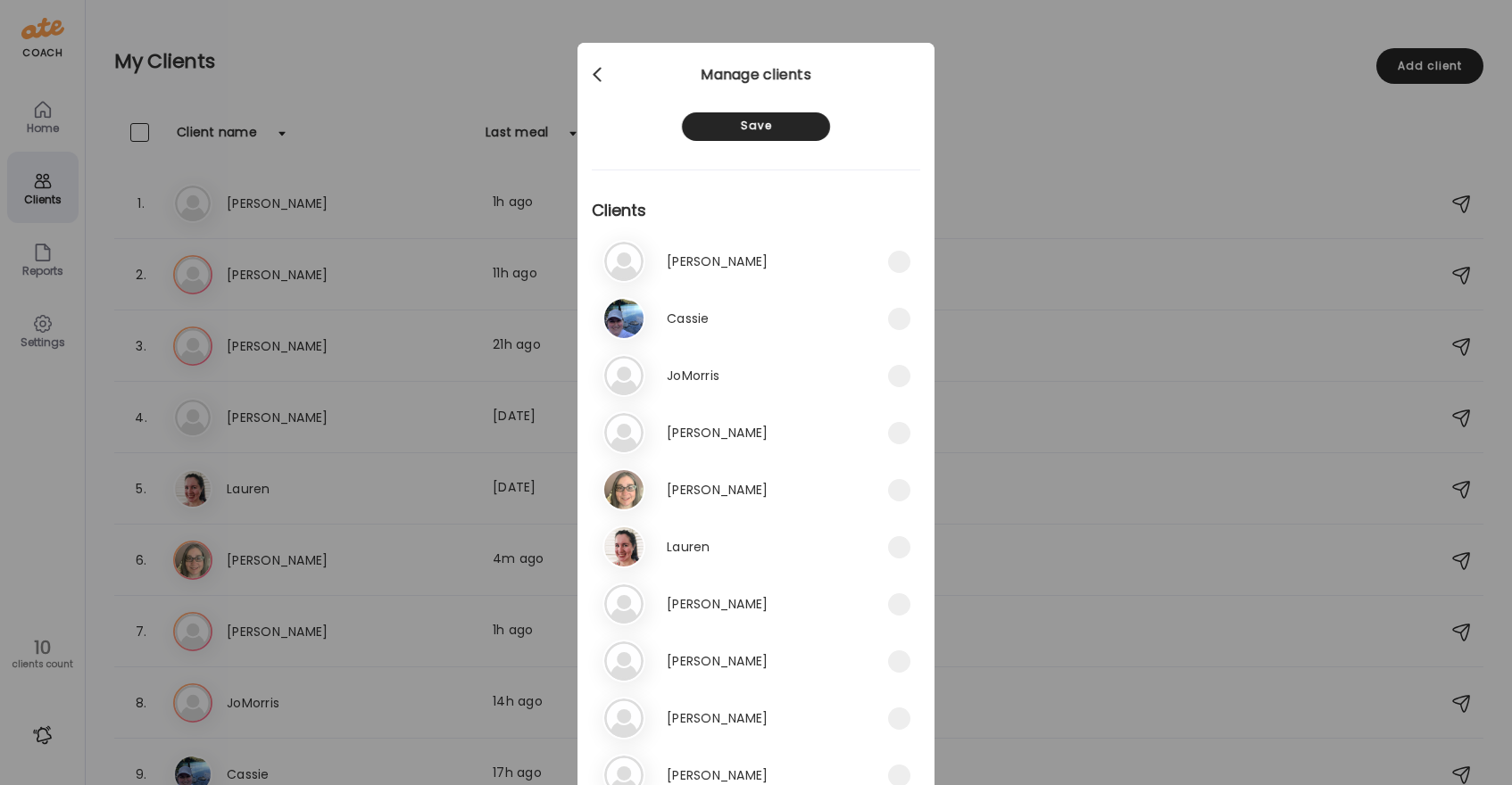
click at [592, 78] on div at bounding box center [598, 75] width 35 height 36
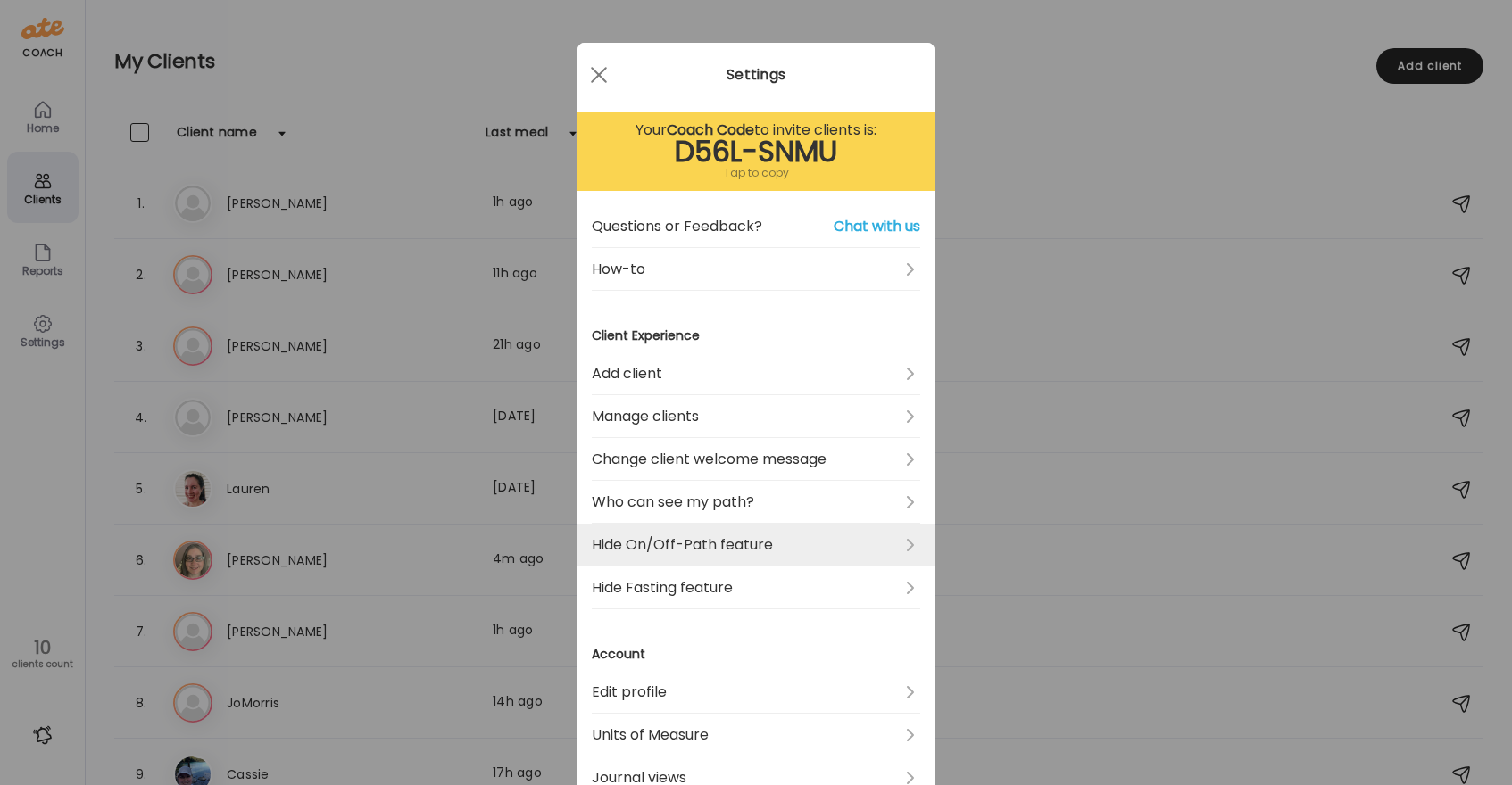
click at [674, 537] on link "Hide On/Off-Path feature" at bounding box center [756, 545] width 328 height 43
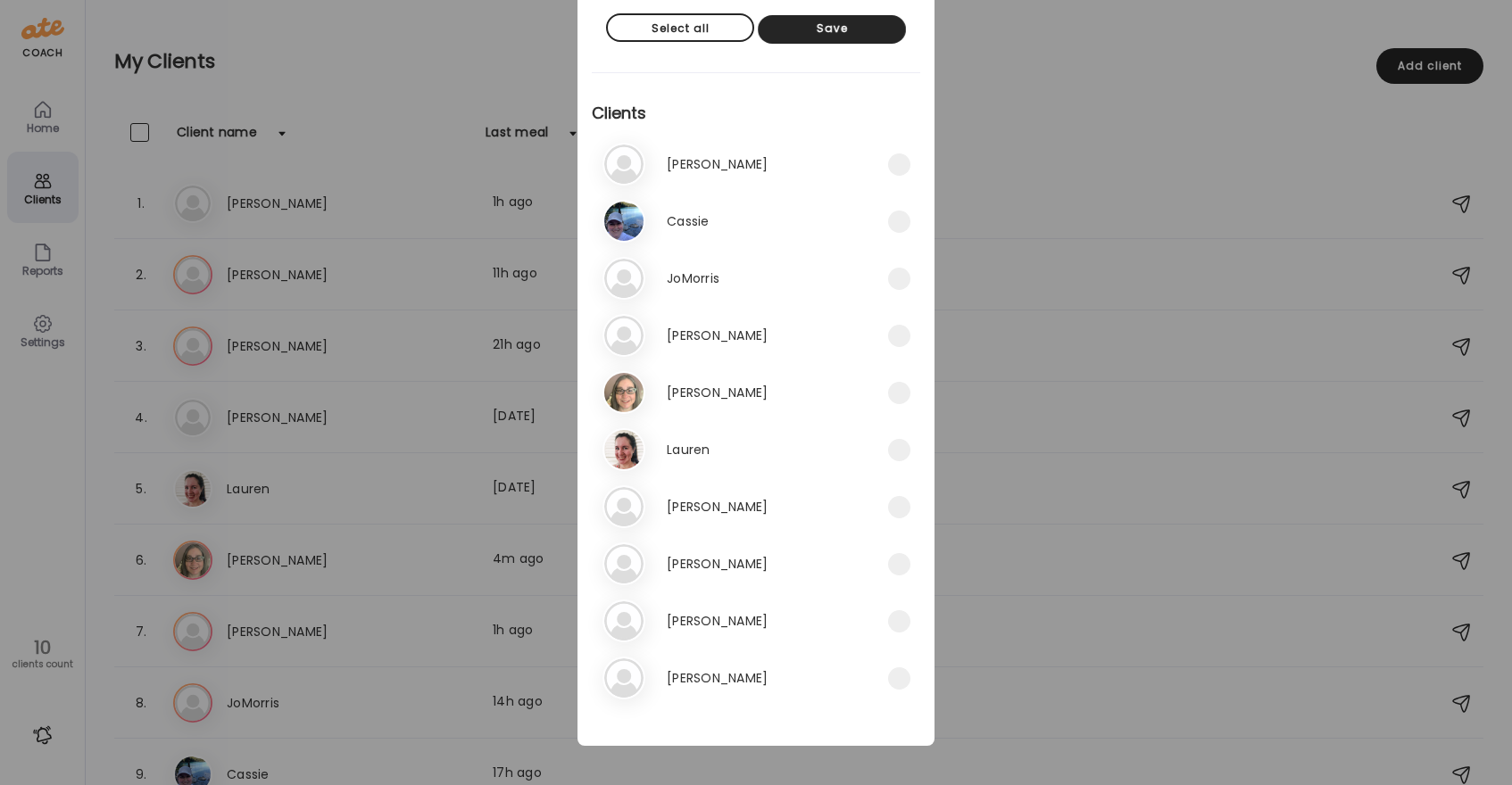
scroll to position [103, 0]
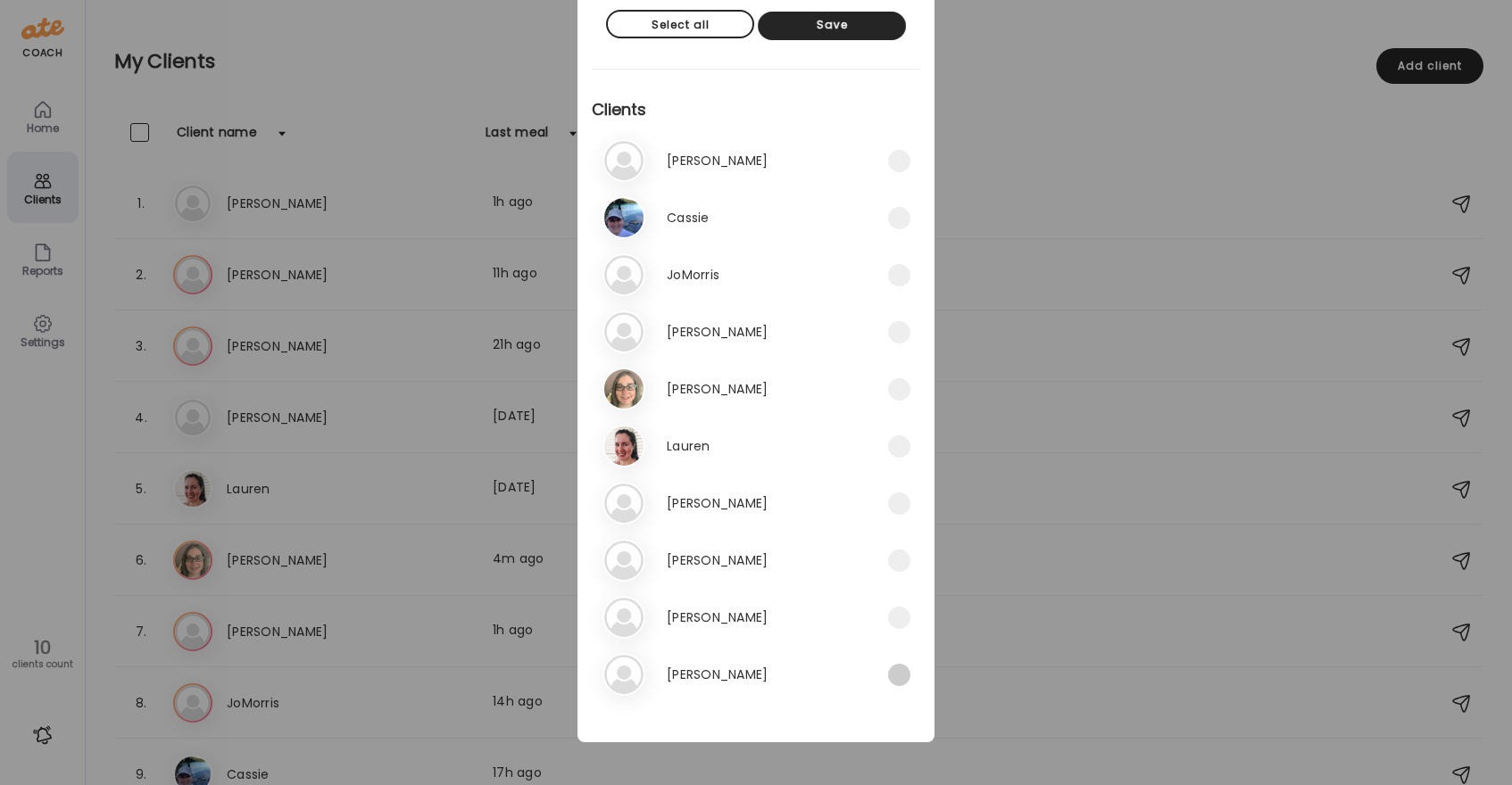
click at [902, 683] on span at bounding box center [898, 675] width 22 height 22
click at [907, 617] on span at bounding box center [898, 617] width 22 height 22
click at [906, 567] on span at bounding box center [898, 560] width 22 height 22
click at [902, 502] on span at bounding box center [898, 503] width 22 height 22
click at [903, 570] on span at bounding box center [898, 560] width 22 height 22
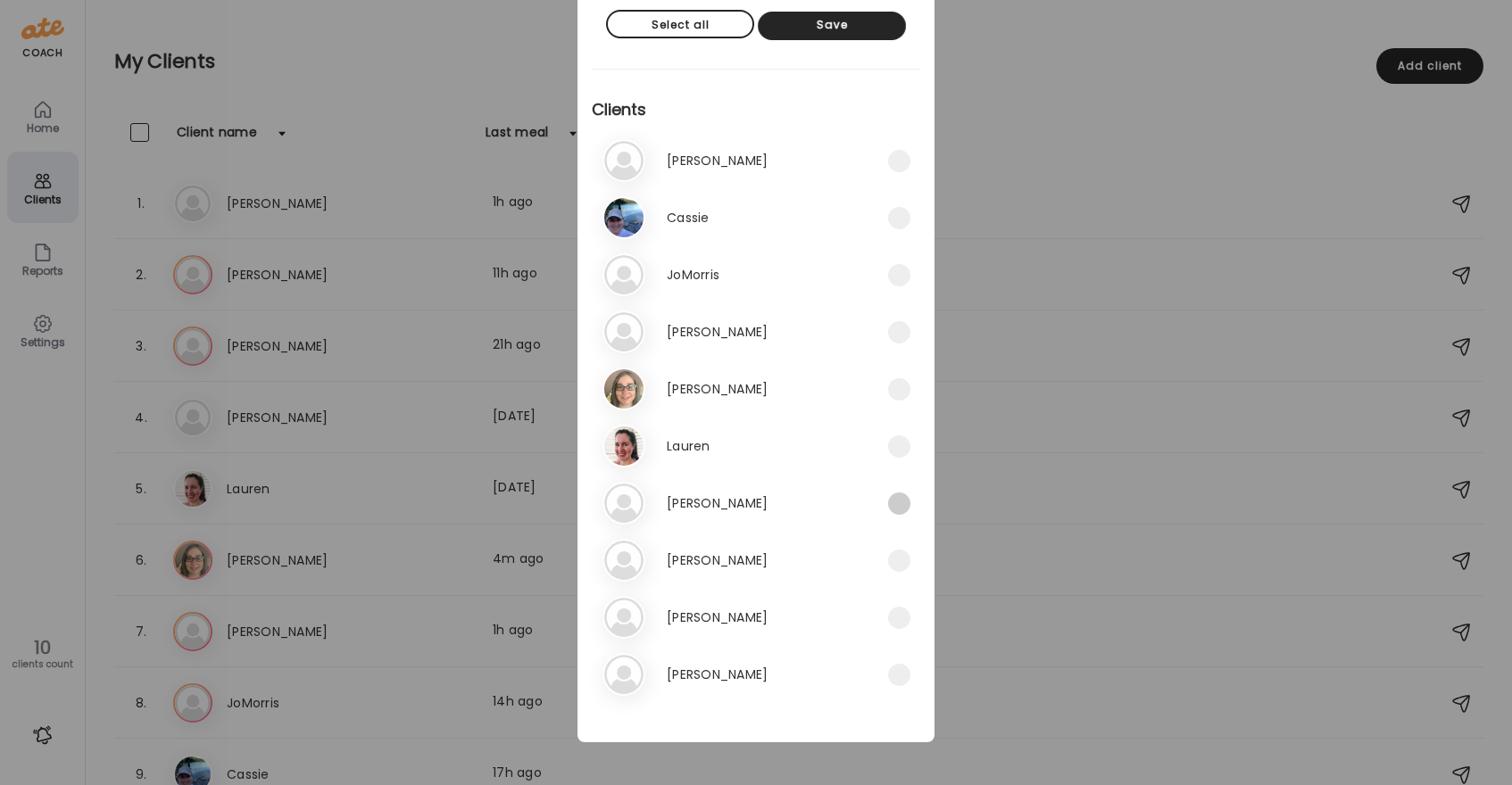
click at [900, 506] on span at bounding box center [898, 503] width 22 height 22
click at [900, 330] on span at bounding box center [898, 332] width 22 height 22
click at [903, 274] on span at bounding box center [898, 274] width 22 height 22
click at [849, 34] on div "Save" at bounding box center [832, 26] width 148 height 29
click at [37, 106] on div "Ate Coach Dashboard Wahoo! It’s official Take a moment to set up your Coach Pro…" at bounding box center [756, 392] width 1512 height 785
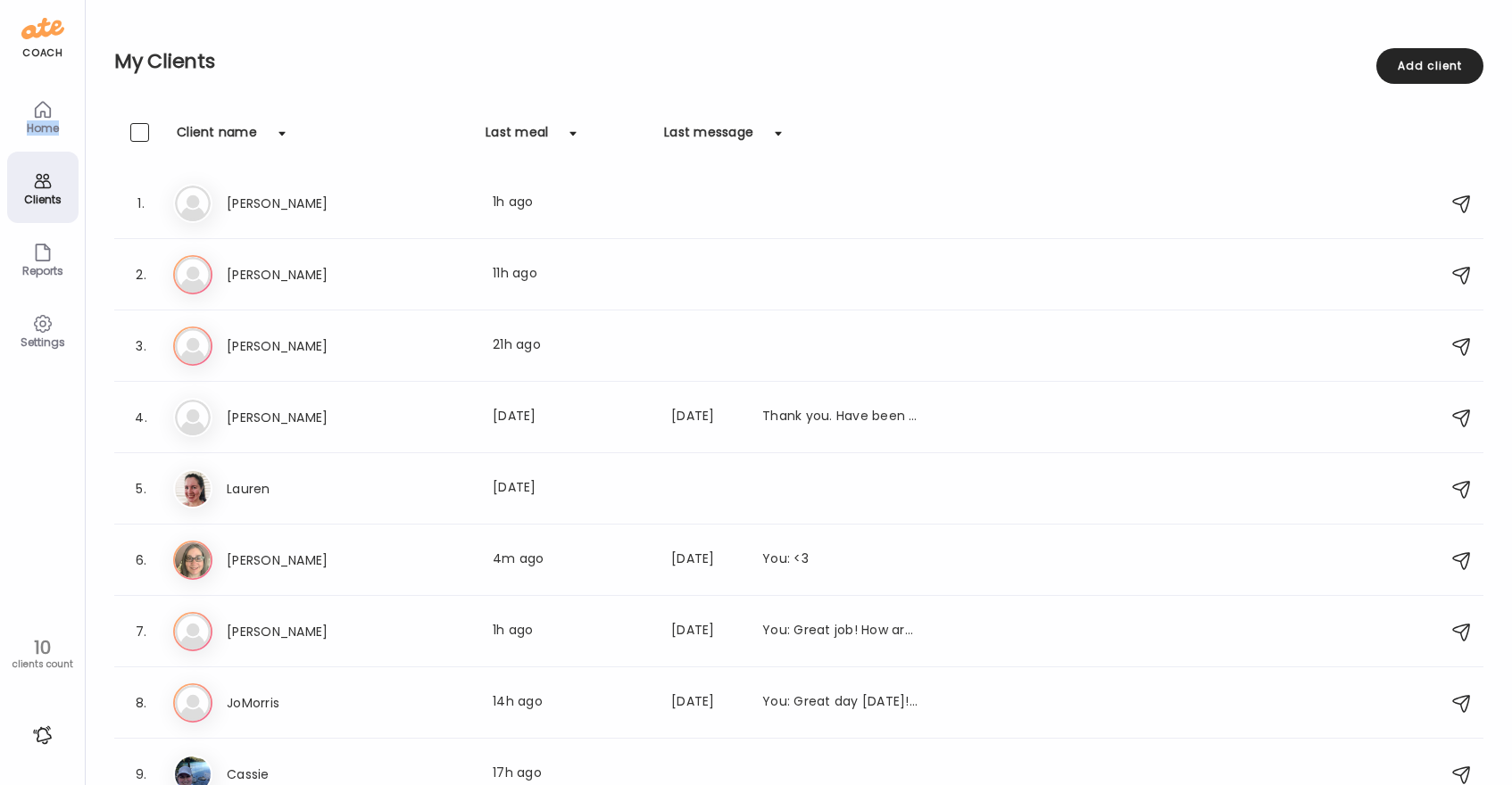
click at [37, 106] on icon at bounding box center [42, 109] width 15 height 15
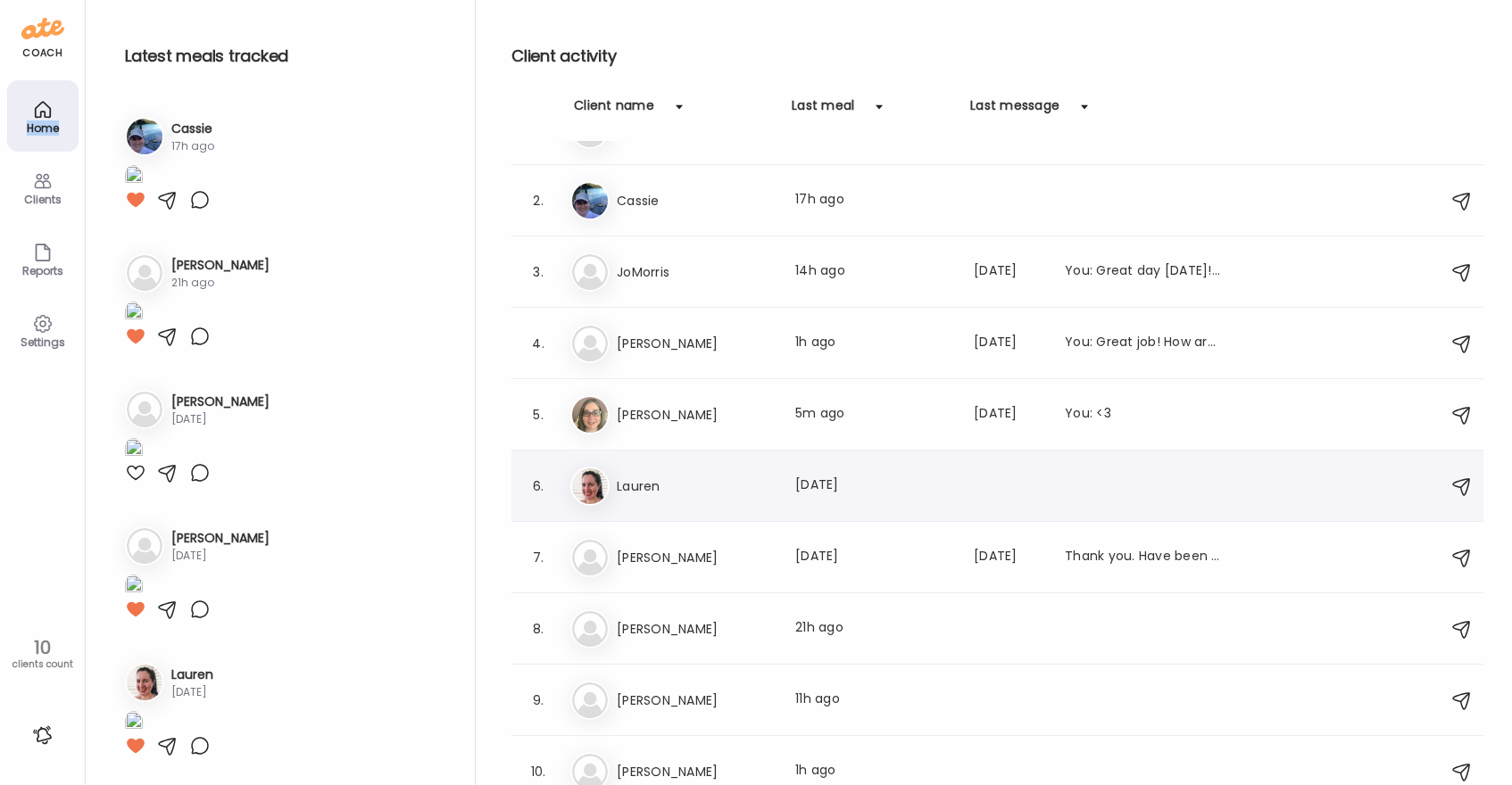
scroll to position [60, 0]
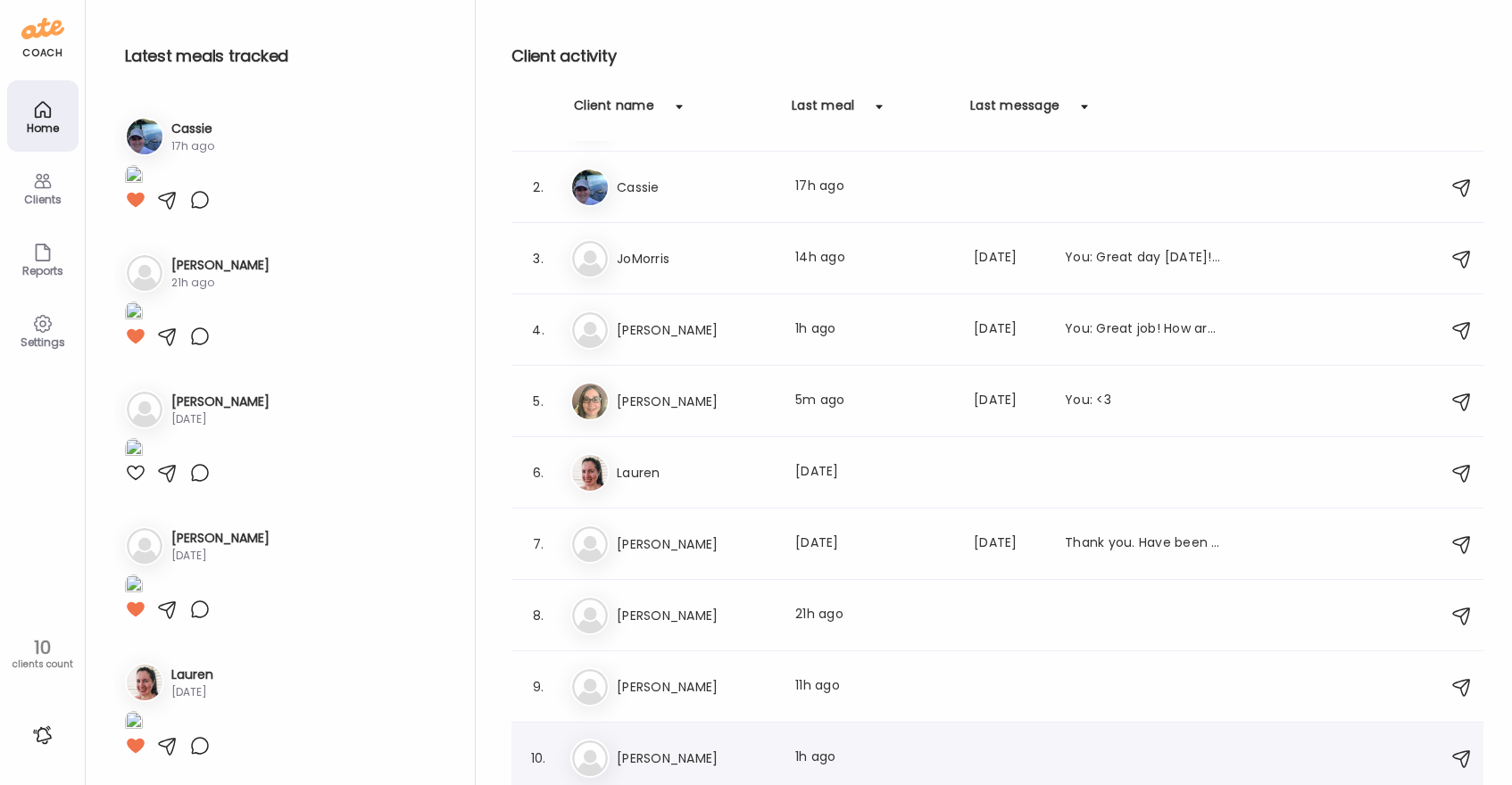
click at [696, 750] on h3 "Sonia" at bounding box center [696, 758] width 157 height 21
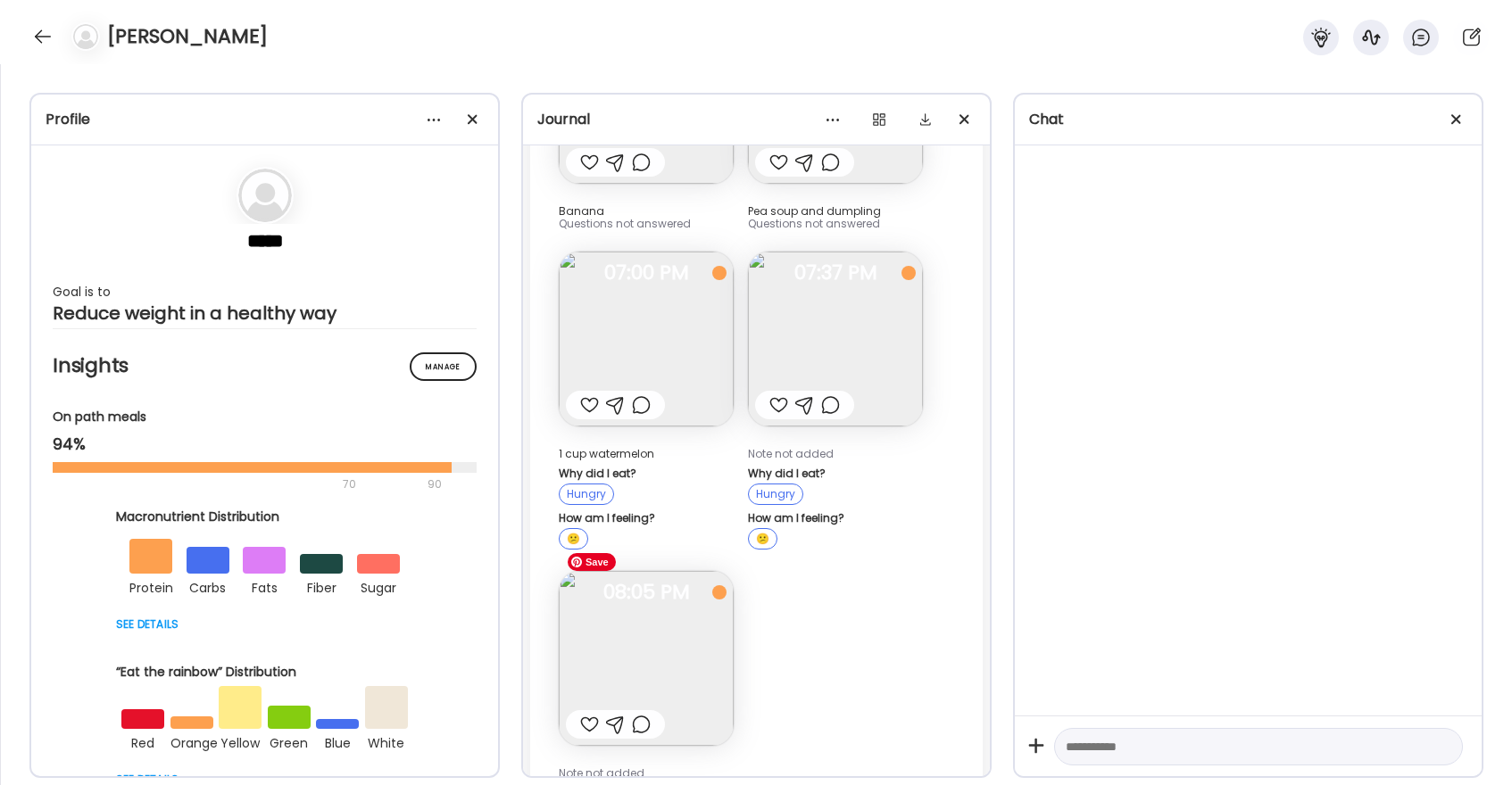
scroll to position [16480, 0]
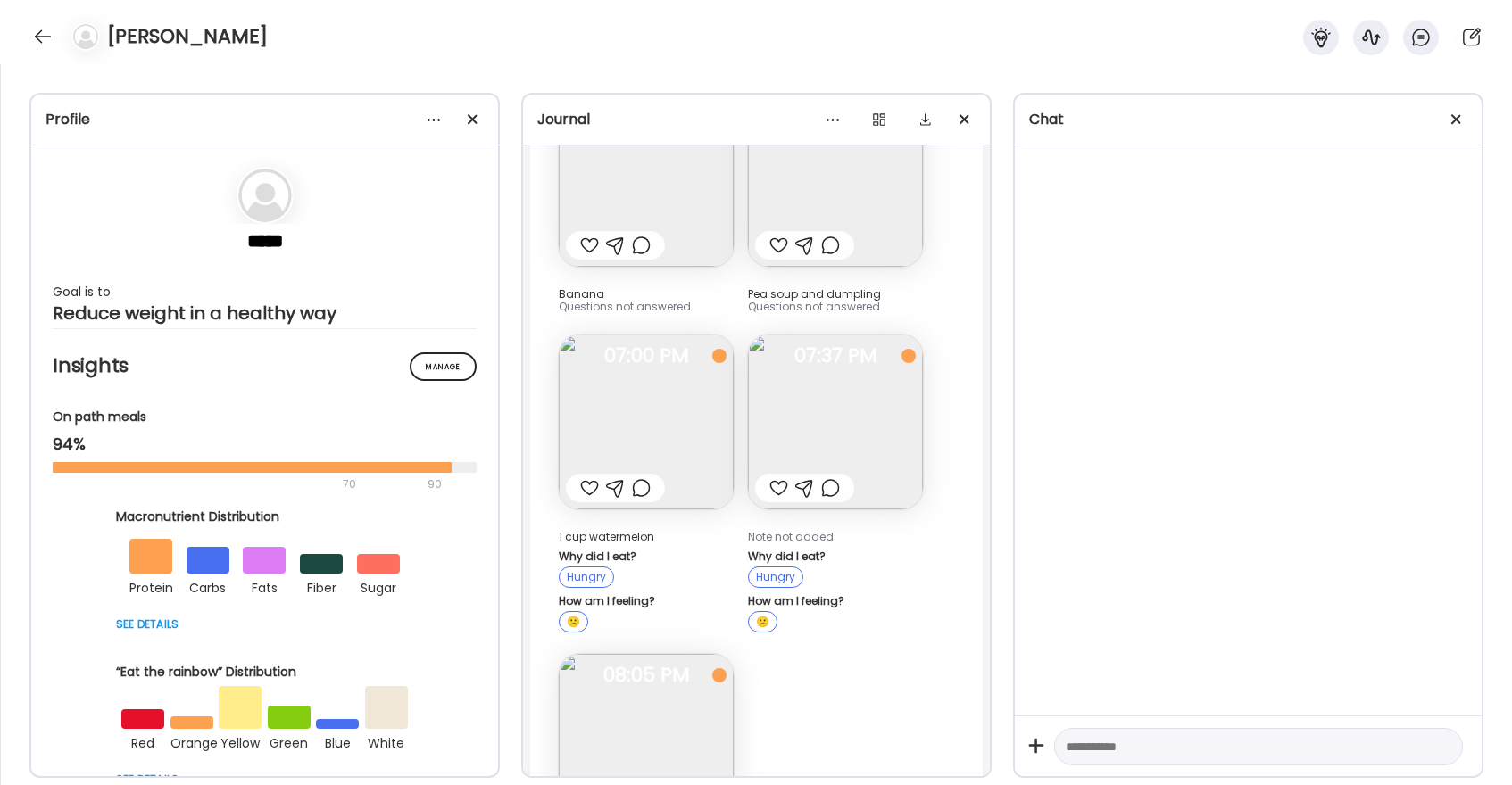
click at [584, 478] on div at bounding box center [590, 488] width 19 height 21
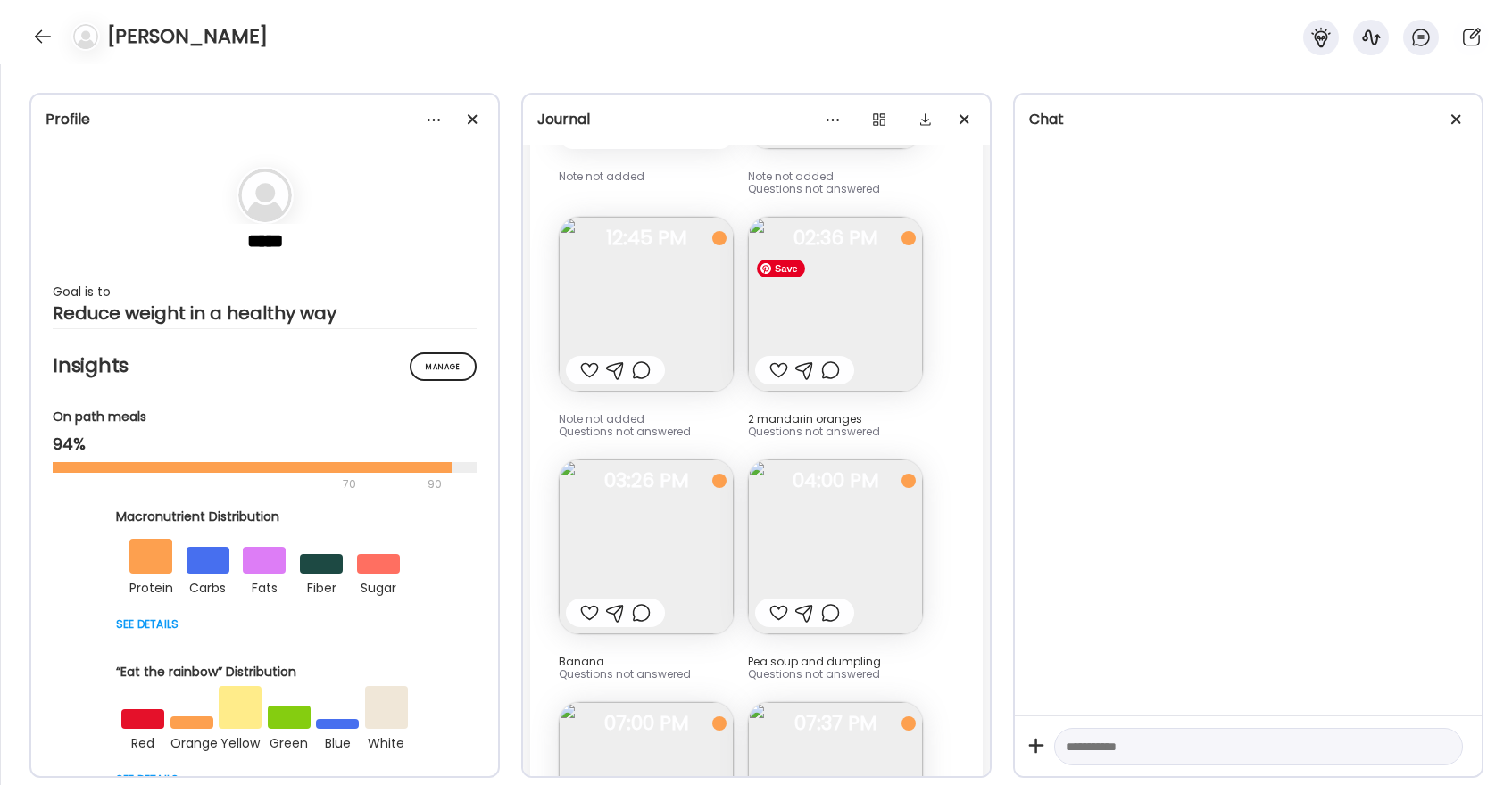
scroll to position [16112, 0]
click at [868, 541] on img at bounding box center [835, 548] width 175 height 175
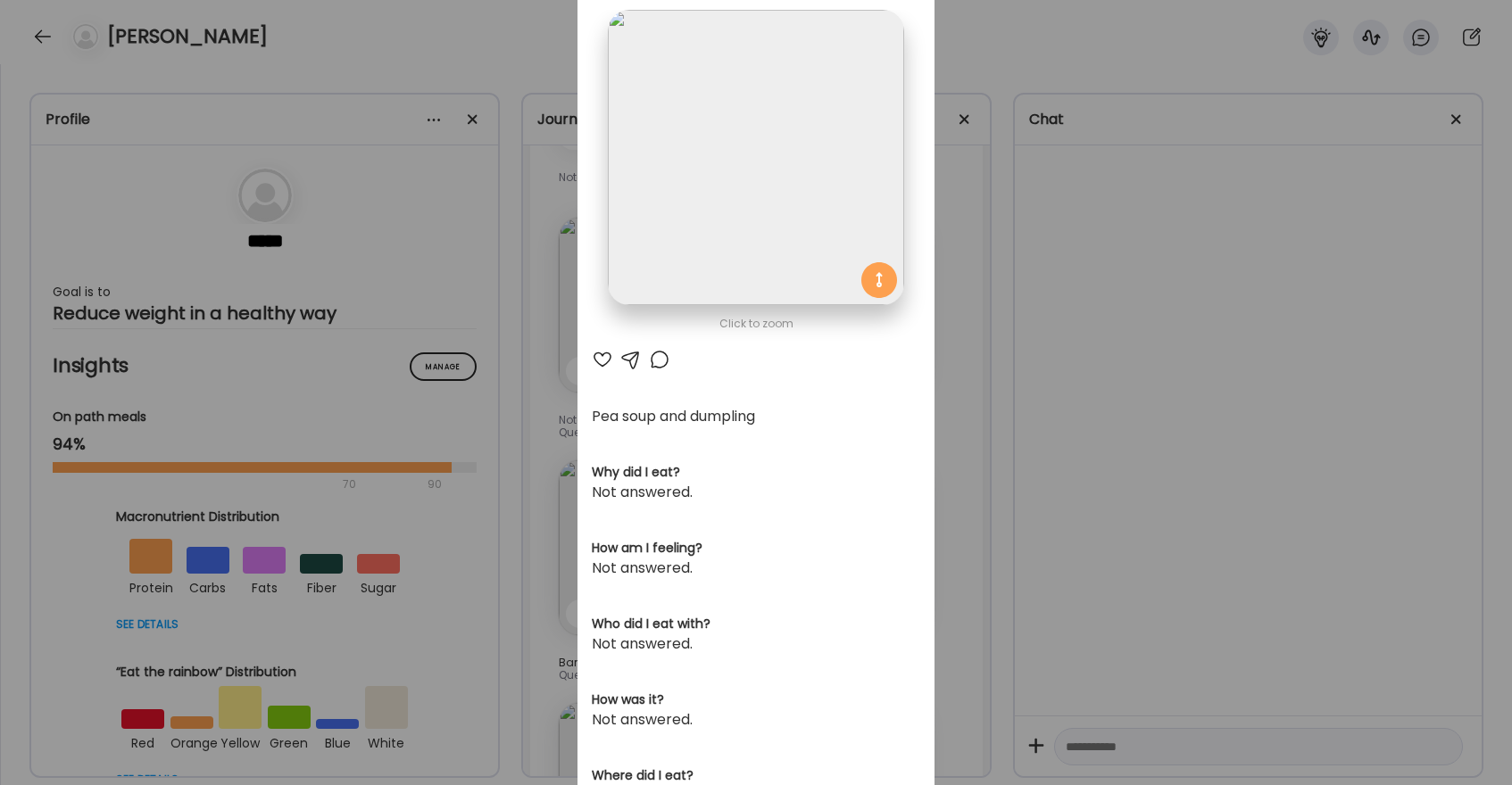
click at [602, 365] on div at bounding box center [602, 360] width 21 height 21
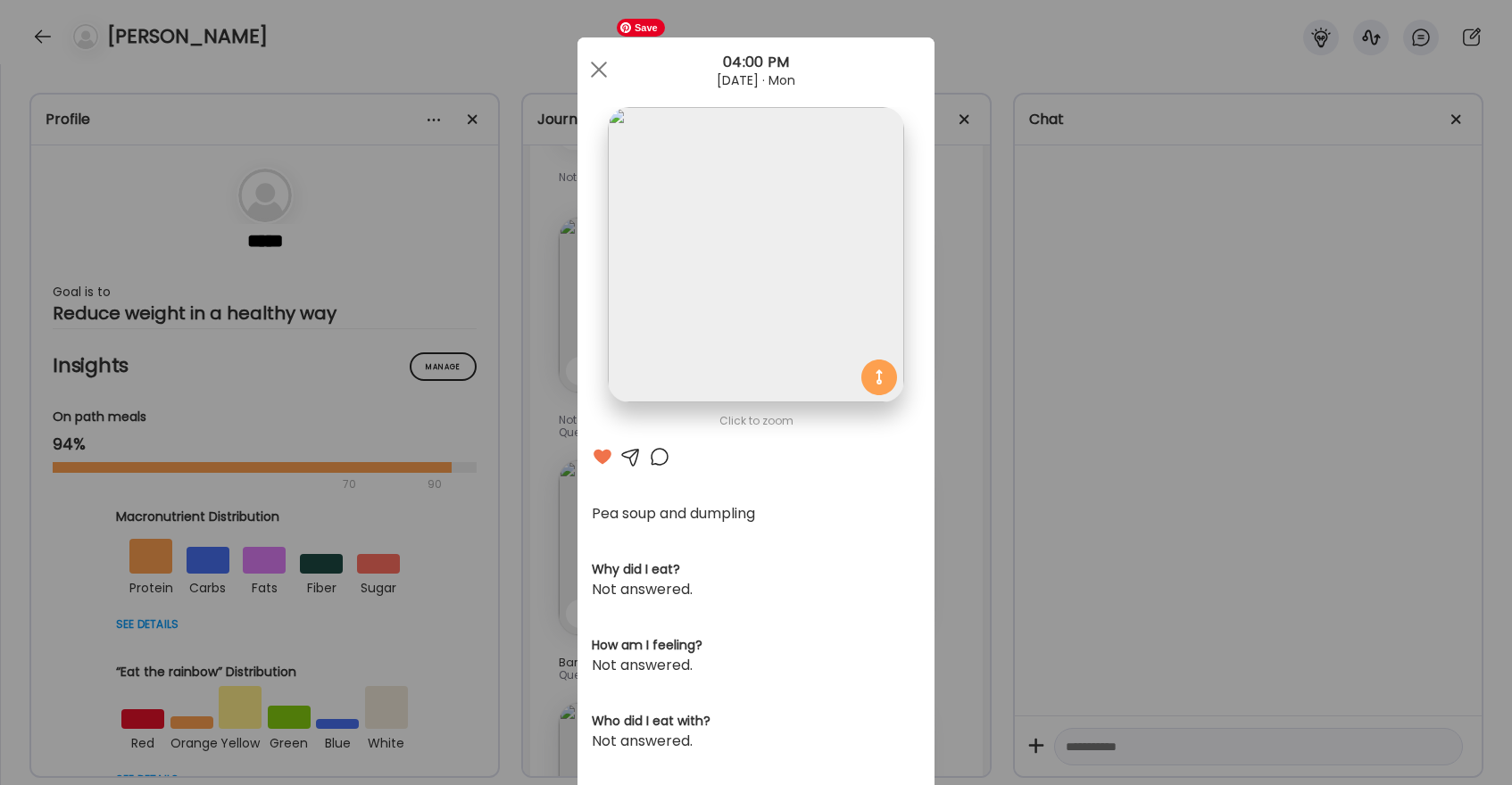
scroll to position [0, 0]
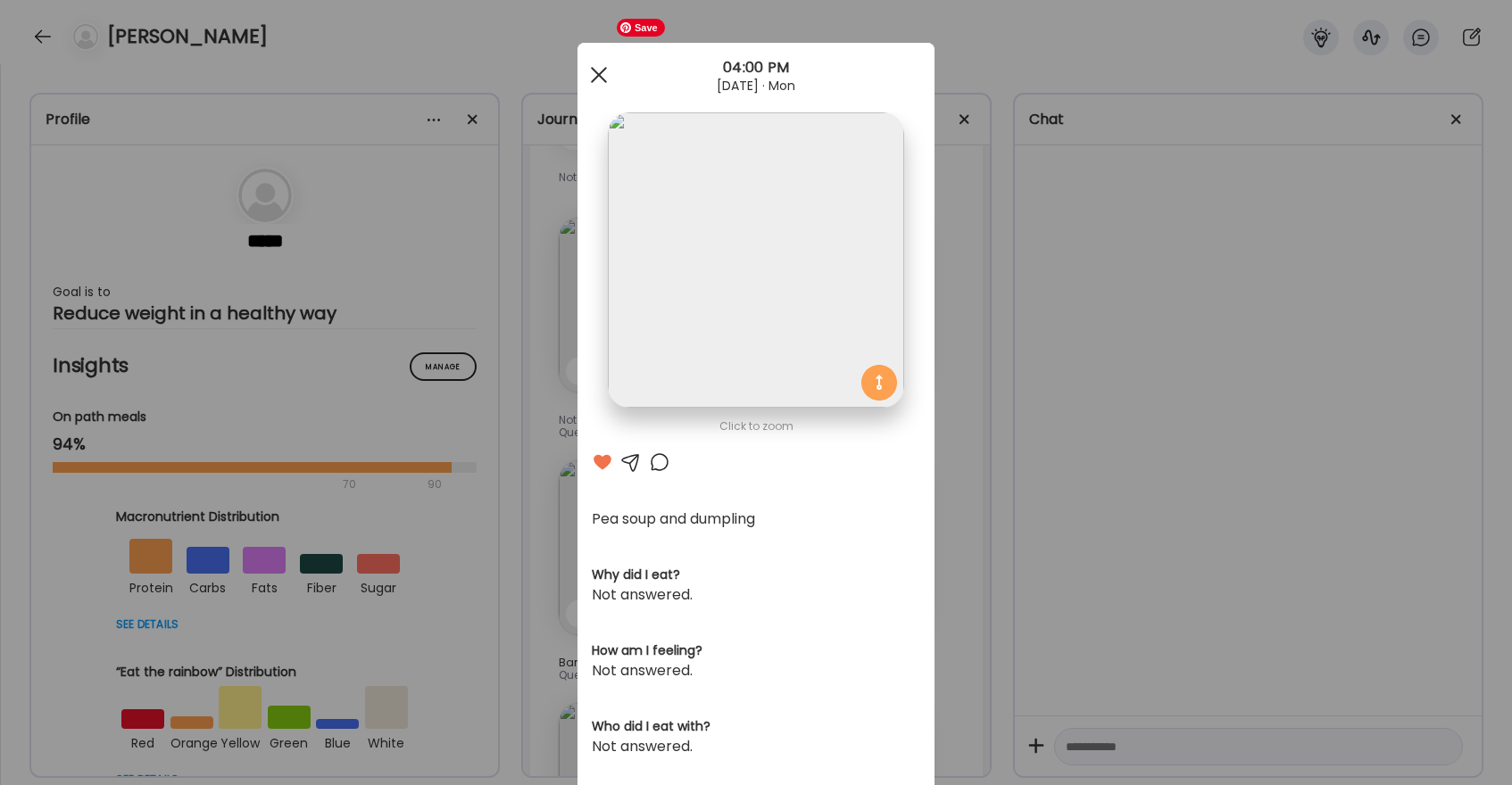
click at [594, 69] on div at bounding box center [598, 75] width 35 height 36
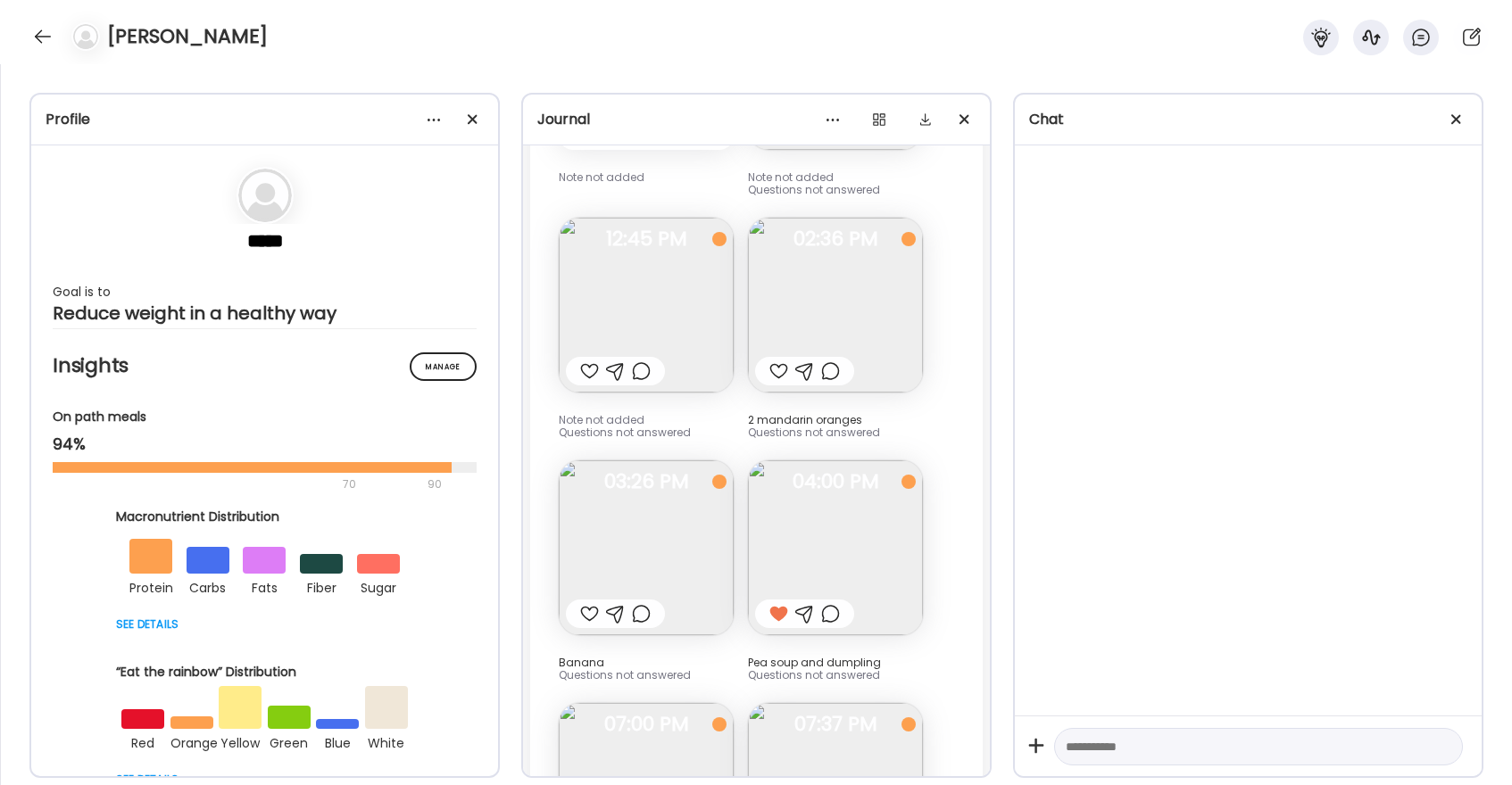
click at [588, 604] on div at bounding box center [590, 614] width 19 height 21
click at [779, 361] on div at bounding box center [779, 371] width 19 height 21
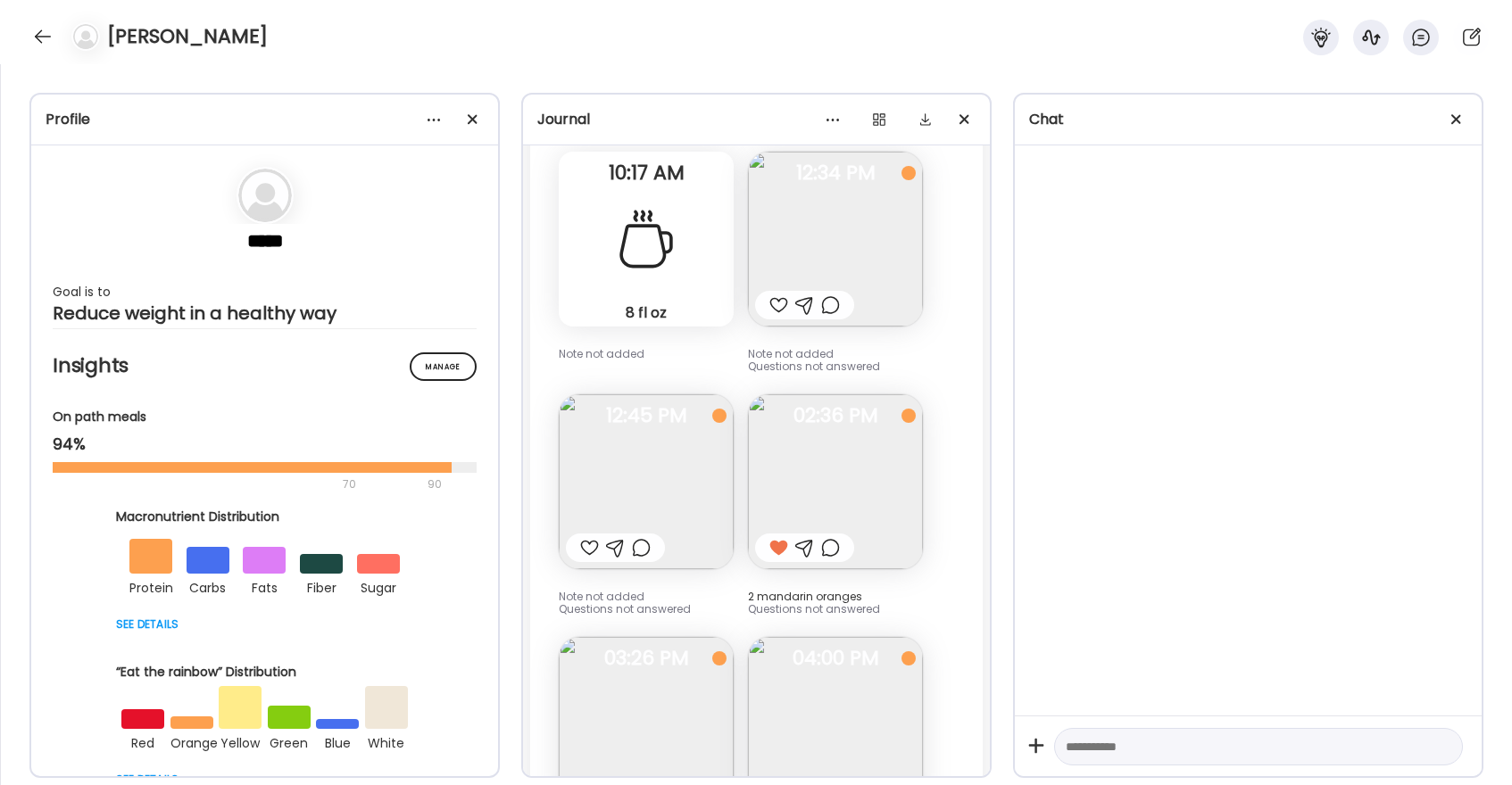
scroll to position [15931, 0]
click at [783, 299] on div at bounding box center [779, 310] width 19 height 21
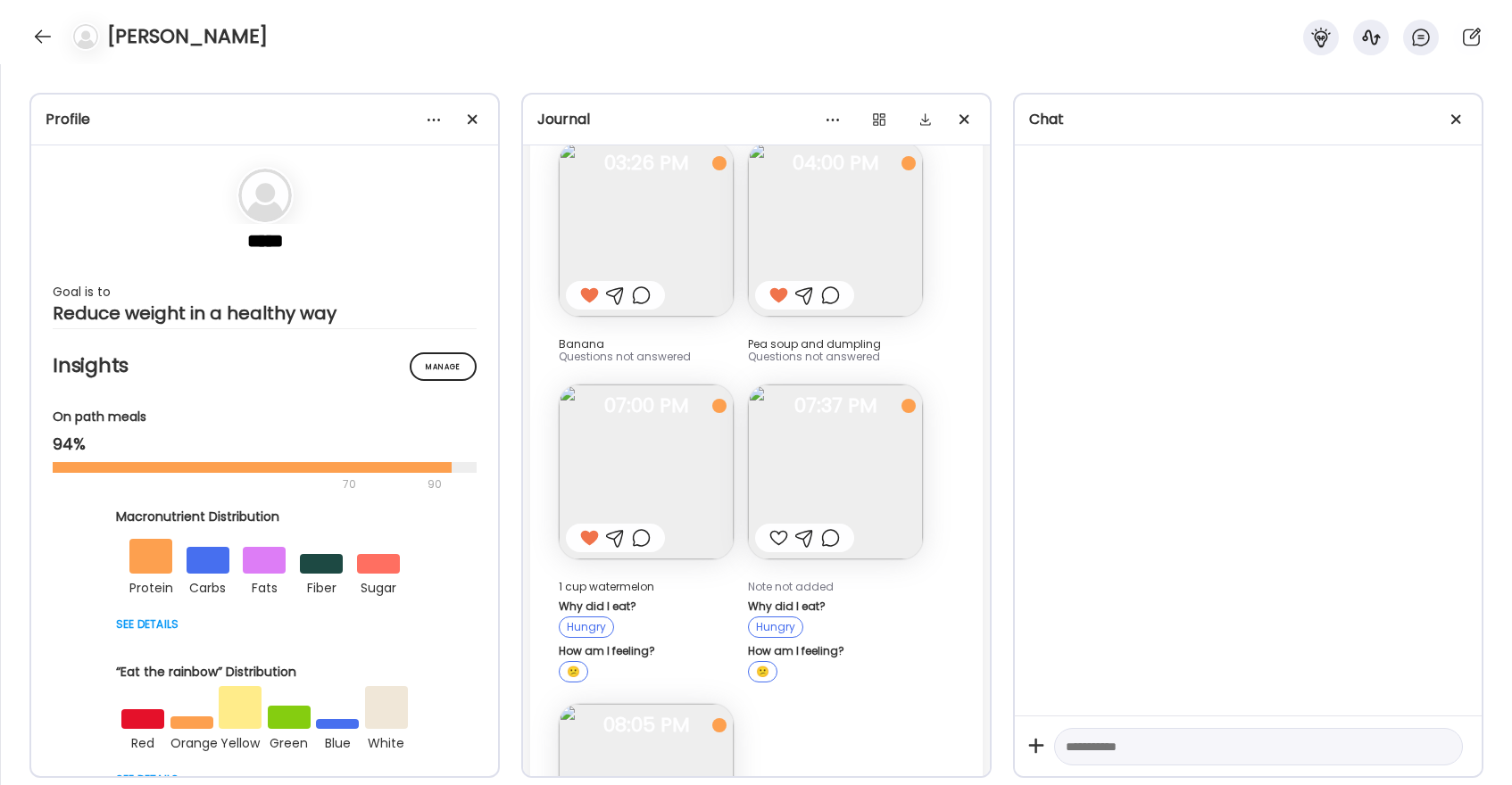
scroll to position [16432, 0]
